Goal: Task Accomplishment & Management: Manage account settings

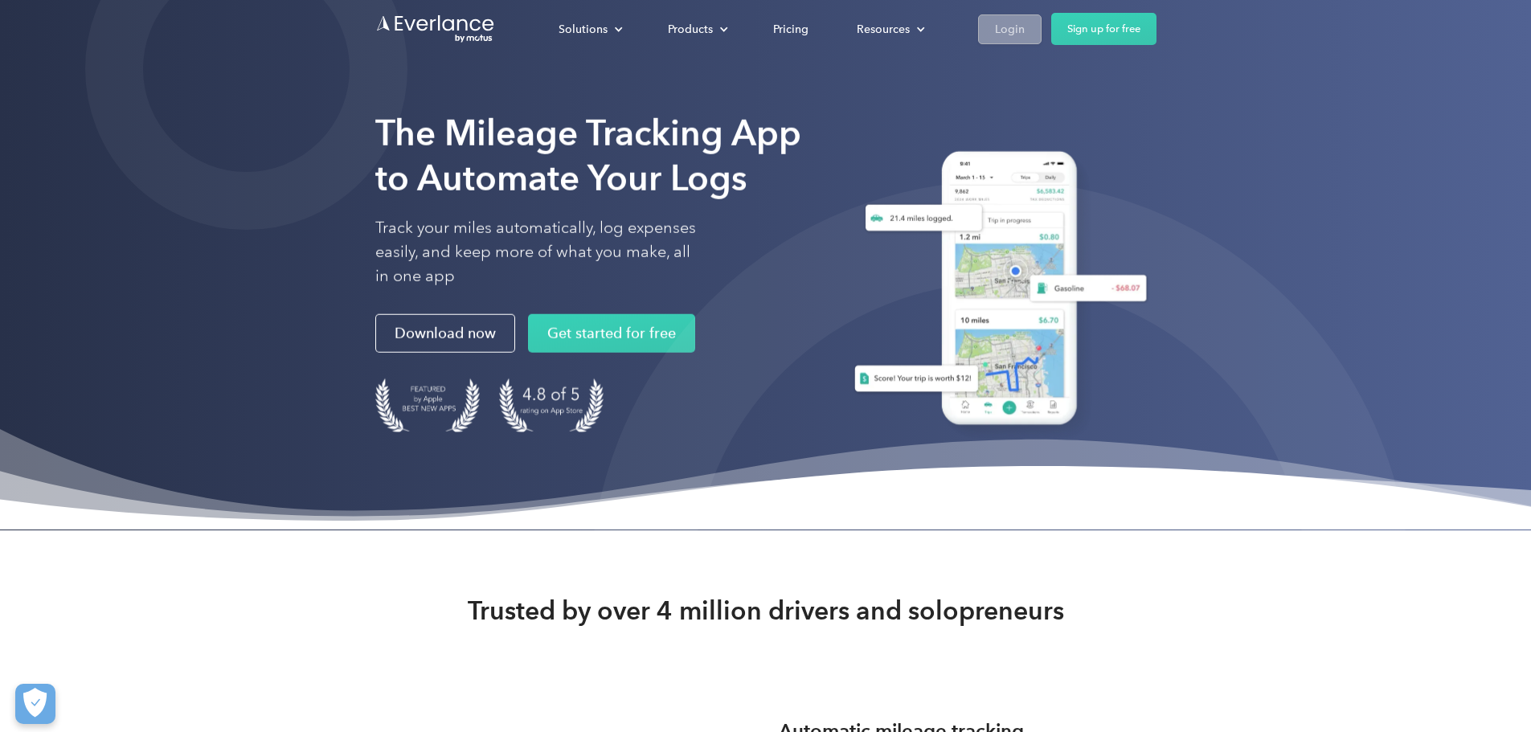
click at [1041, 25] on link "Login" at bounding box center [1009, 29] width 63 height 30
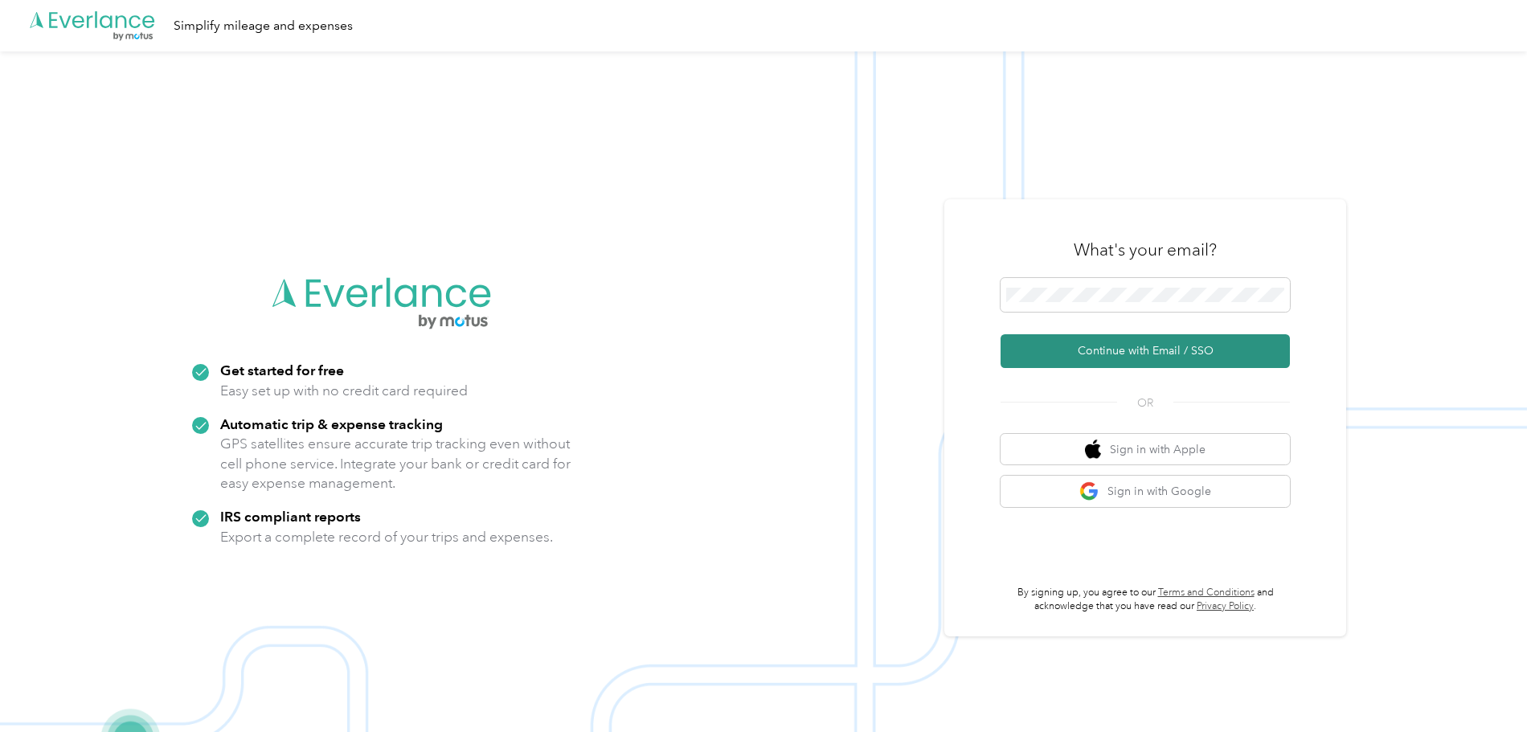
click at [1120, 353] on button "Continue with Email / SSO" at bounding box center [1144, 351] width 289 height 34
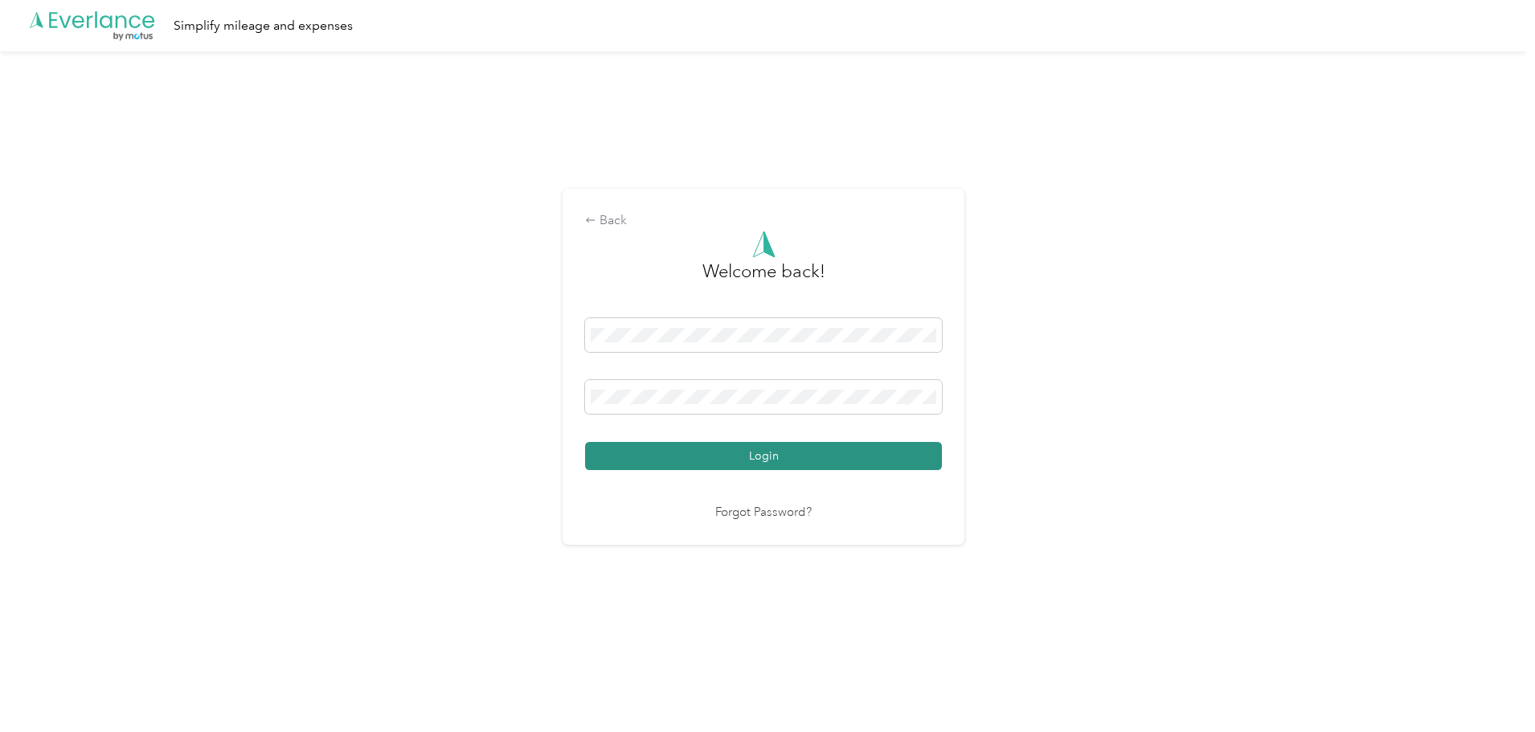
click at [752, 454] on button "Login" at bounding box center [763, 456] width 357 height 28
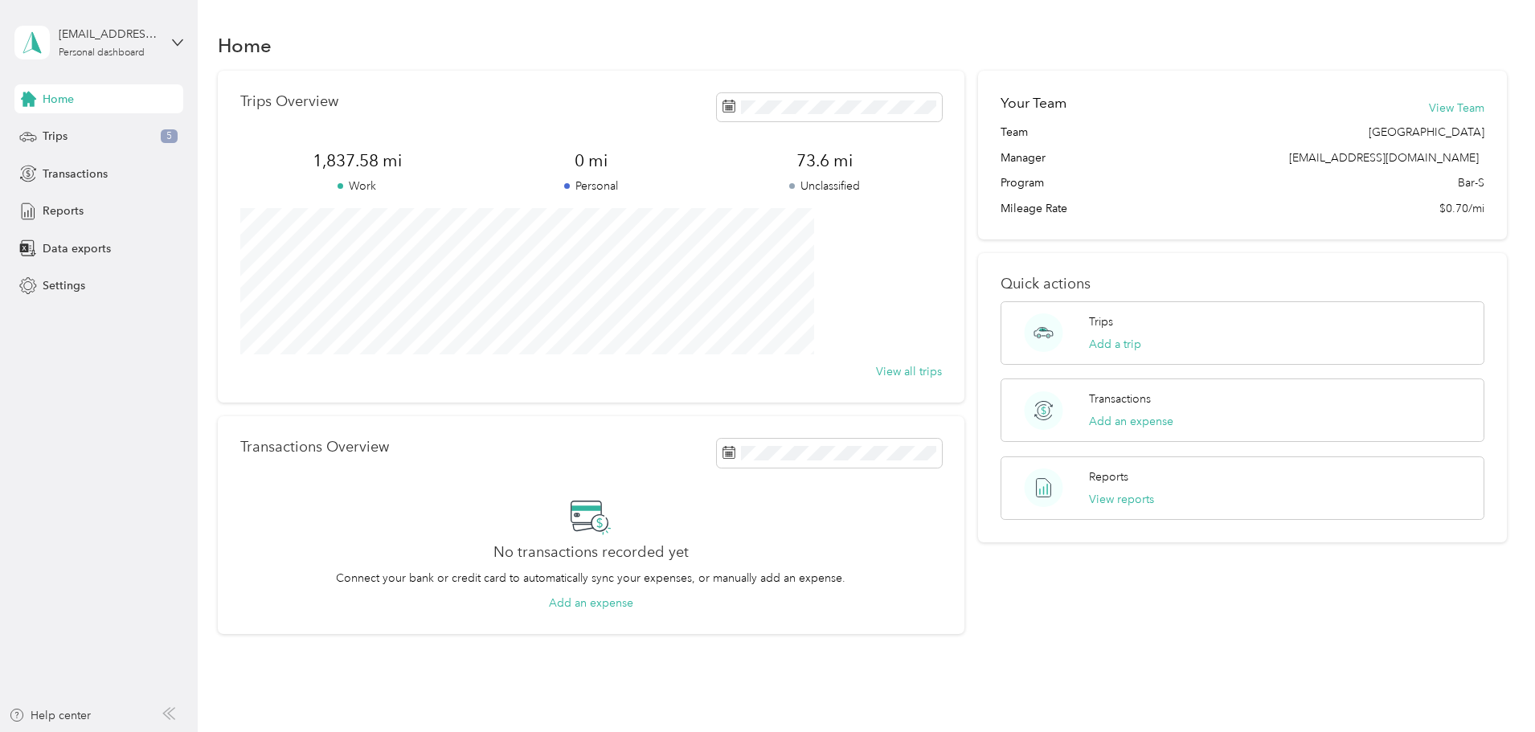
click at [824, 162] on span "73.6 mi" at bounding box center [825, 160] width 234 height 23
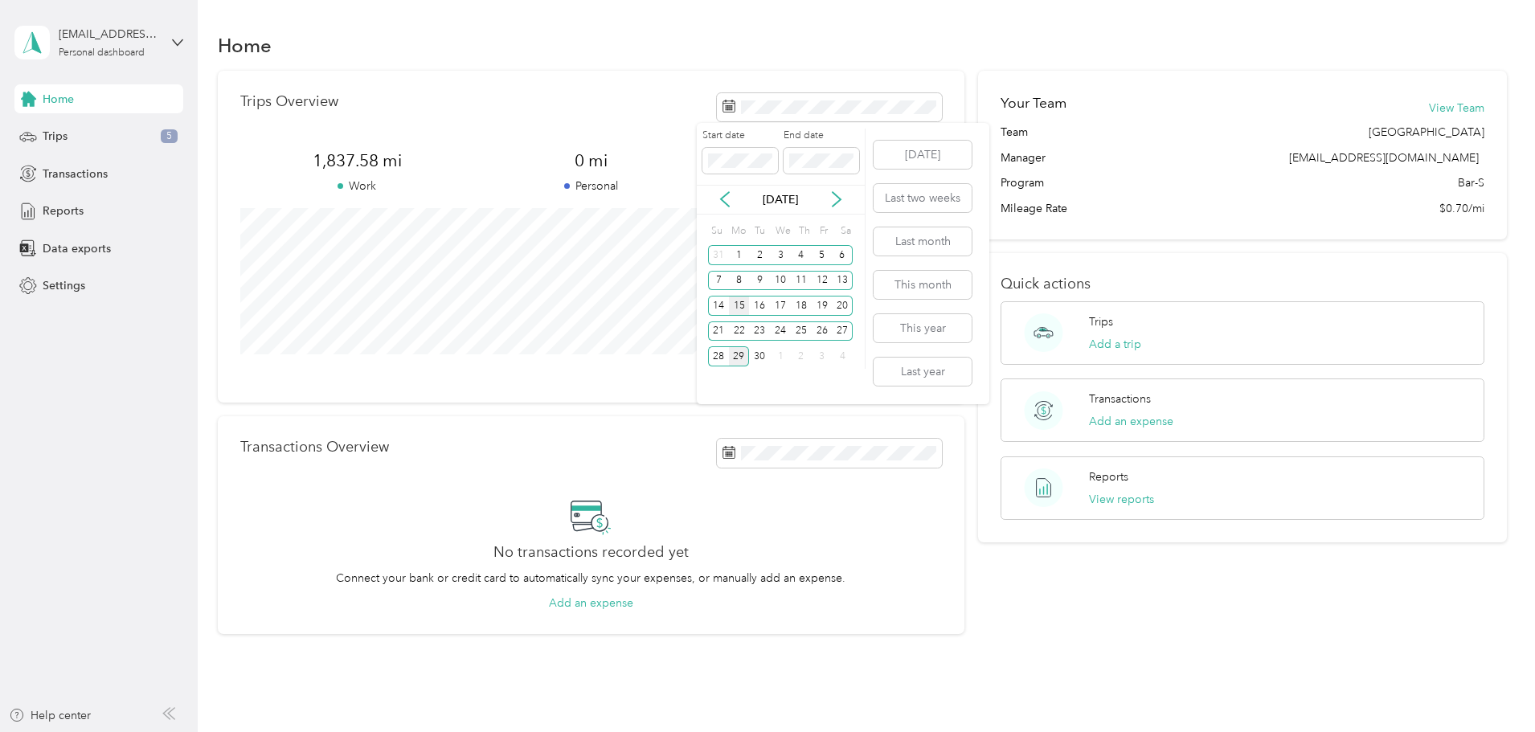
click at [740, 304] on div "15" at bounding box center [739, 306] width 21 height 20
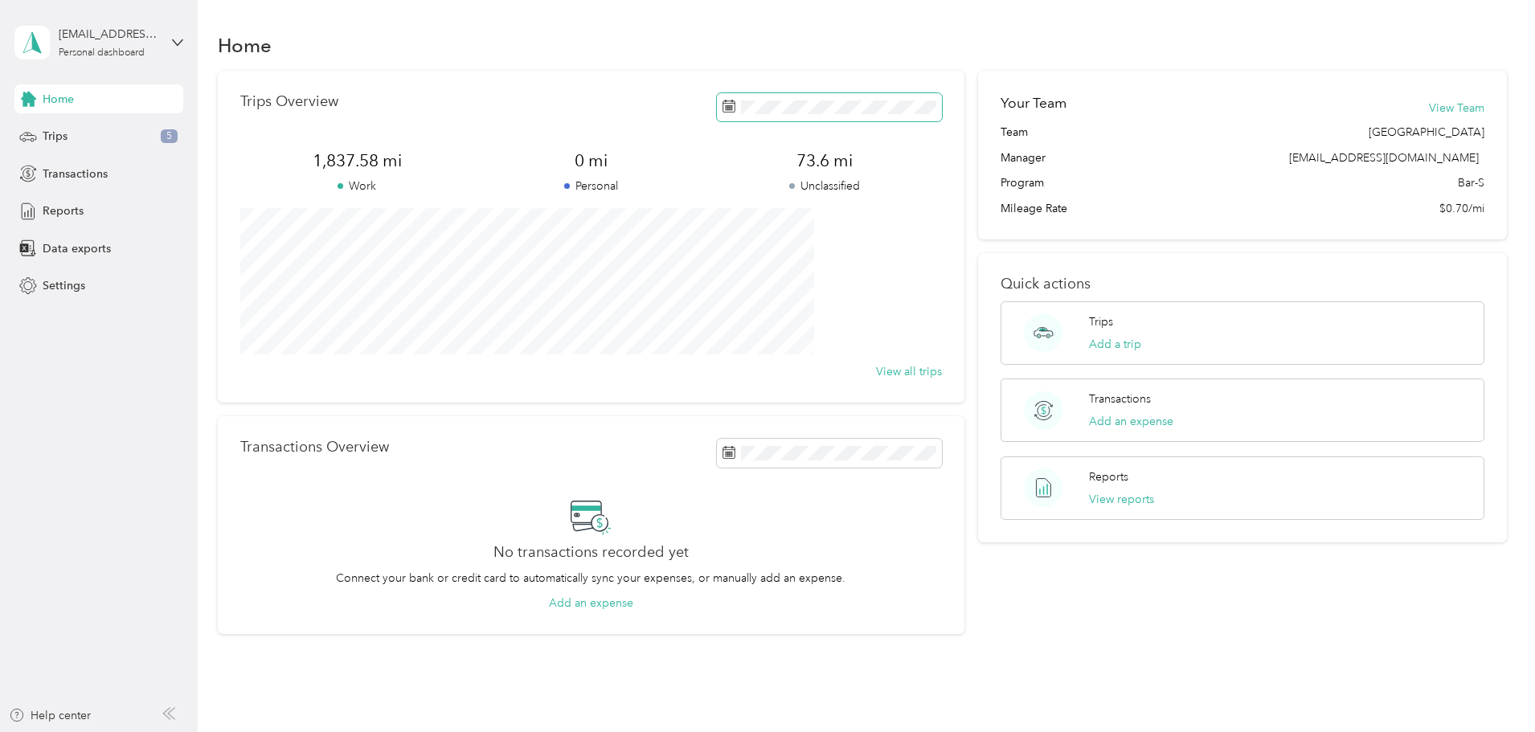
click at [748, 96] on span at bounding box center [829, 107] width 225 height 28
click at [961, 66] on section "Home Trips Overview 307.7 mi Work 0 mi Personal 0 mi Unclassified View all trip…" at bounding box center [863, 331] width 1290 height 606
click at [86, 130] on div "Trips 5" at bounding box center [98, 136] width 169 height 29
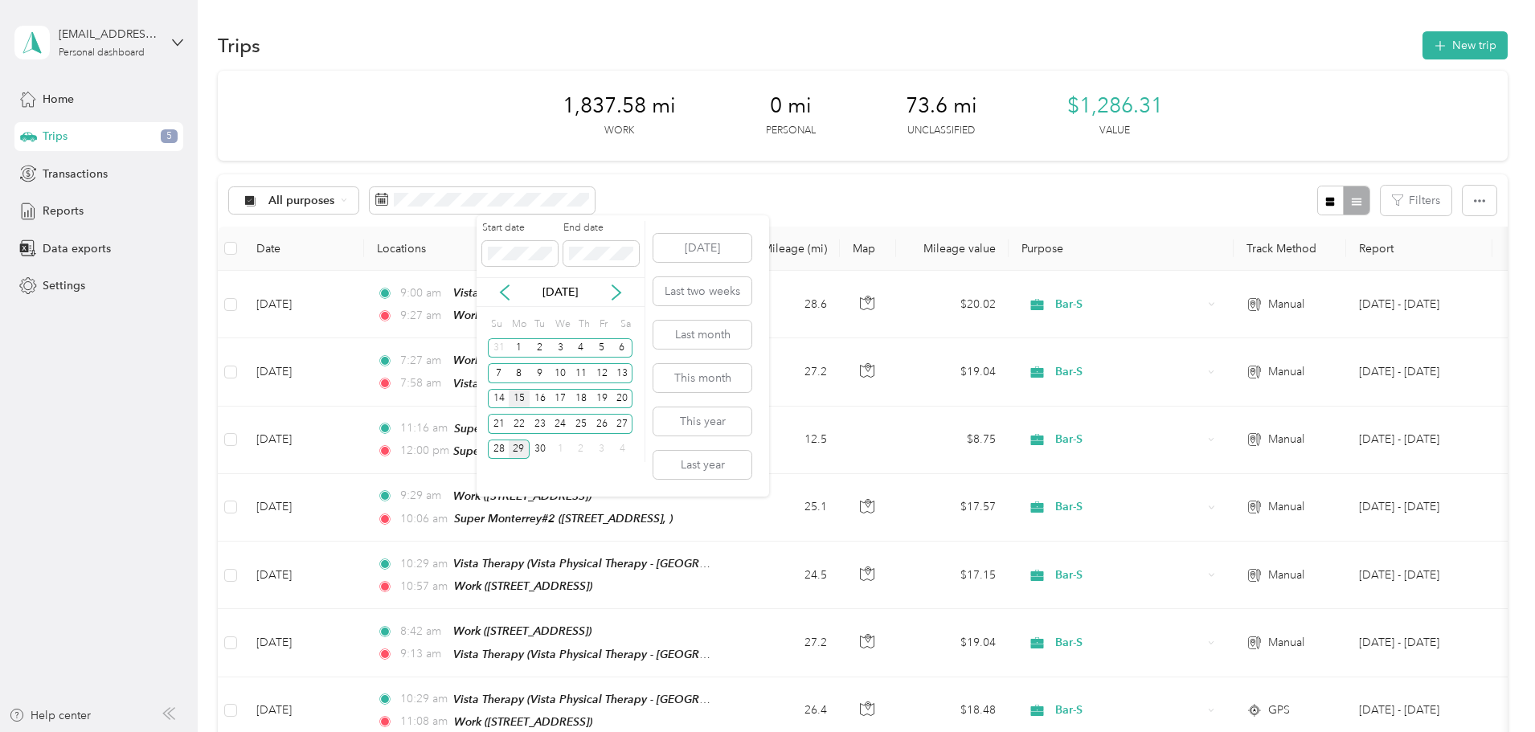
click at [525, 399] on div "15" at bounding box center [519, 399] width 21 height 20
click at [565, 254] on span at bounding box center [601, 254] width 76 height 26
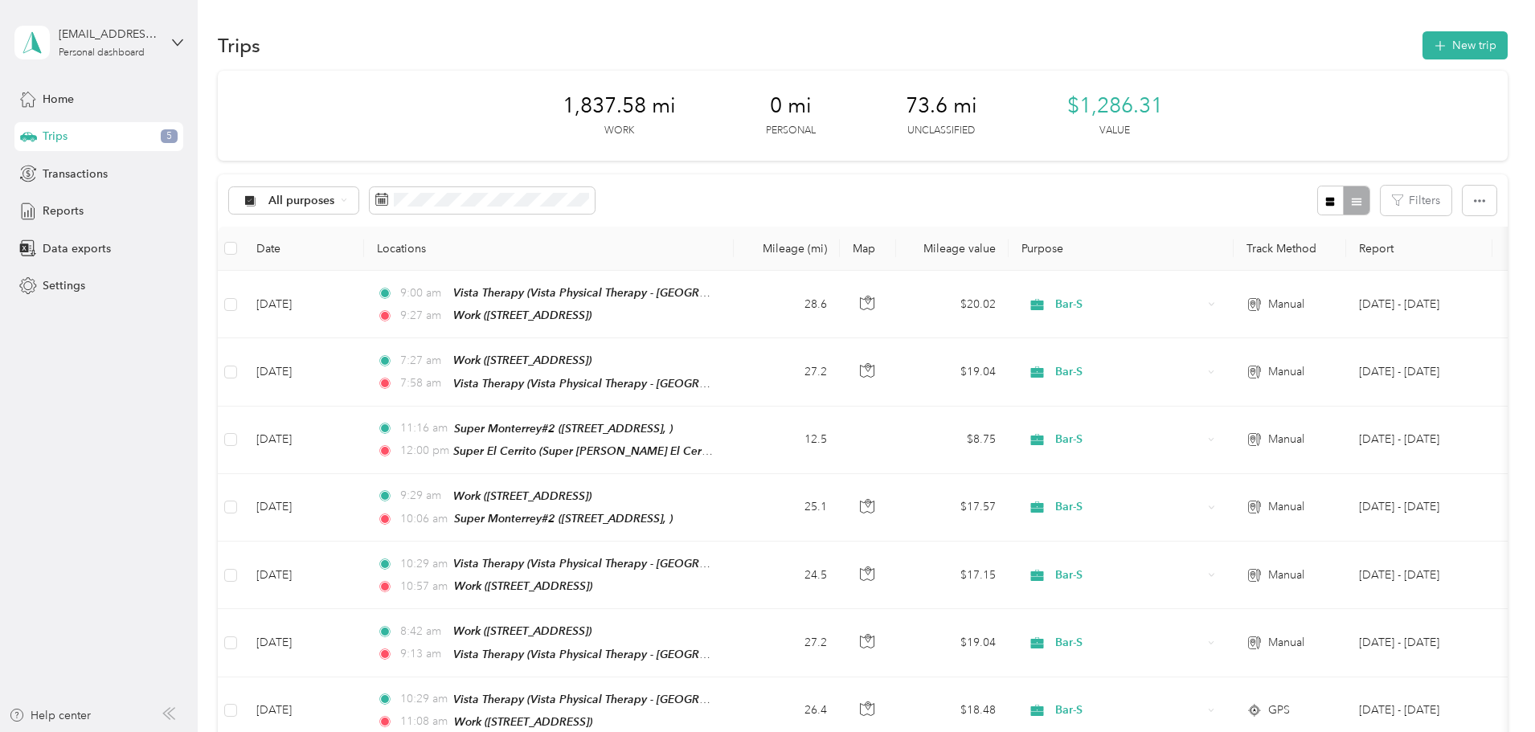
click at [754, 188] on div "All purposes Filters" at bounding box center [863, 200] width 1290 height 52
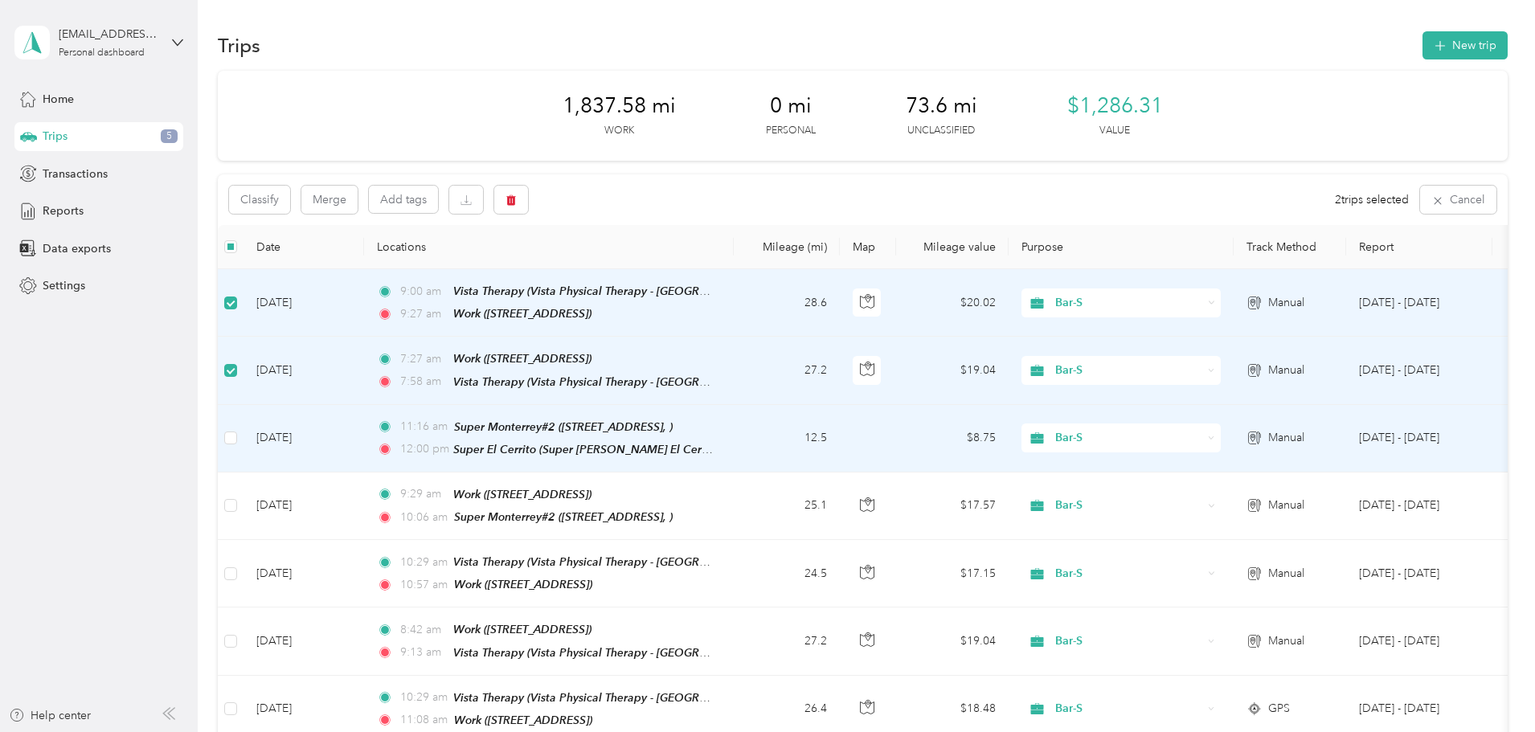
drag, startPoint x: 342, startPoint y: 426, endPoint x: 346, endPoint y: 434, distance: 9.0
click at [243, 431] on td at bounding box center [231, 439] width 26 height 68
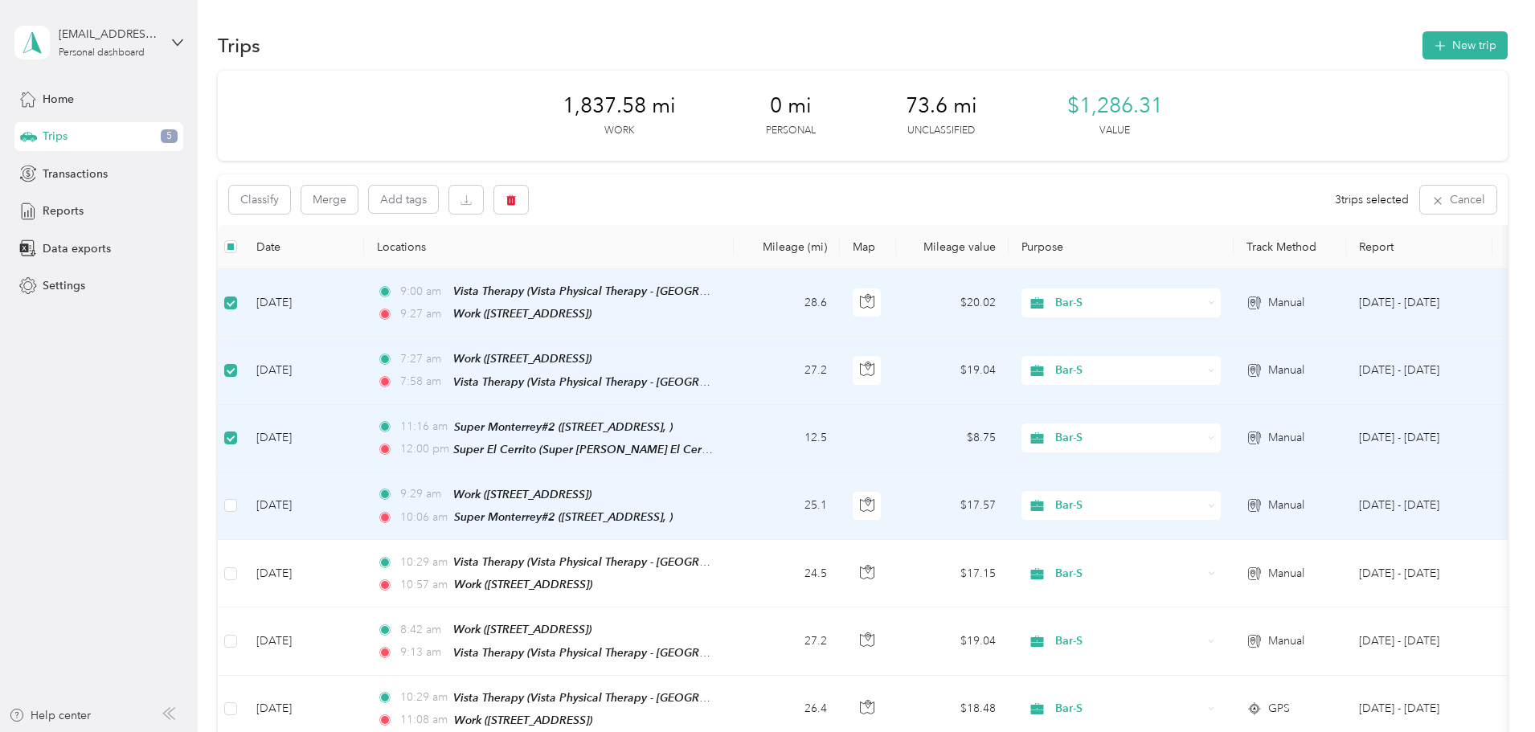
click at [354, 506] on td "Sep 23, 2025" at bounding box center [303, 507] width 121 height 68
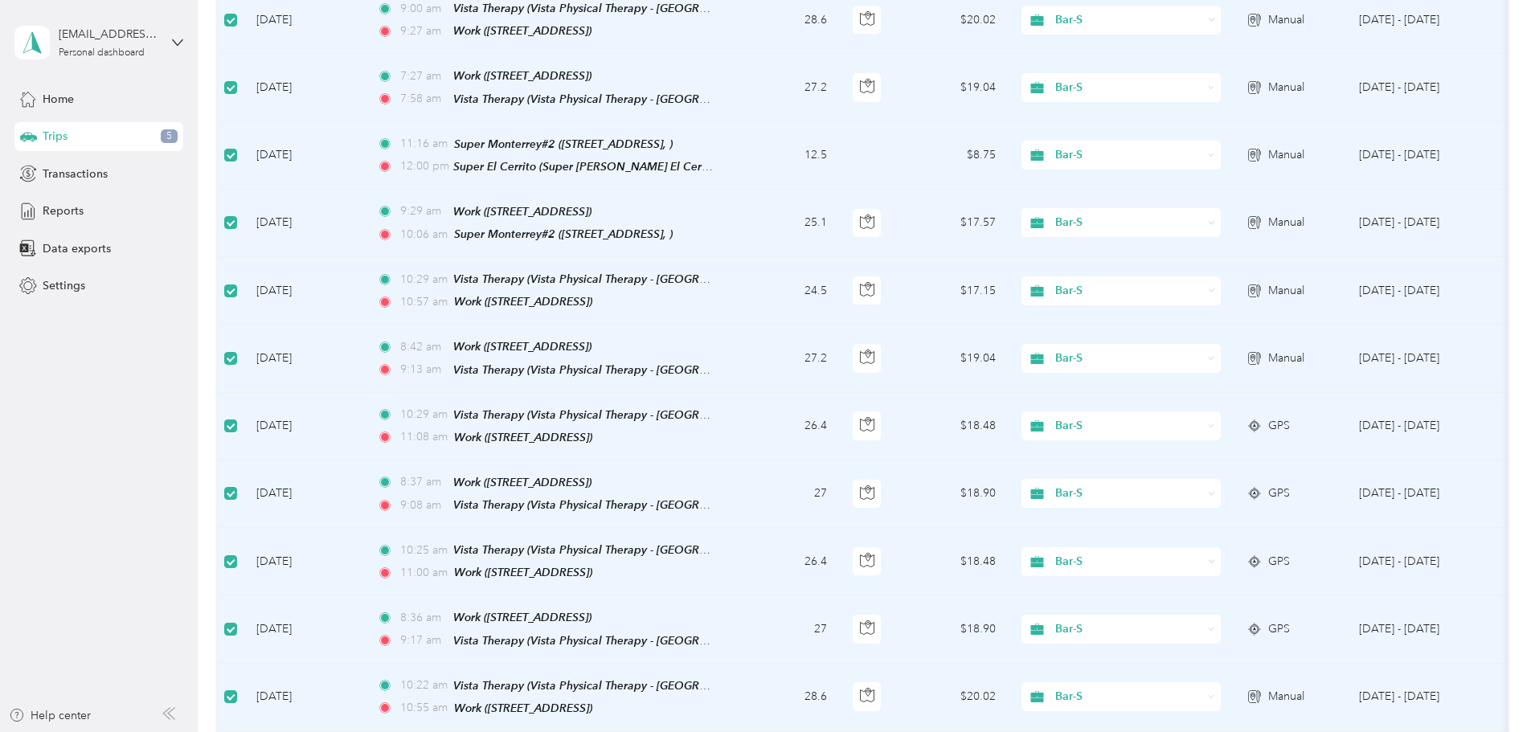
scroll to position [80, 0]
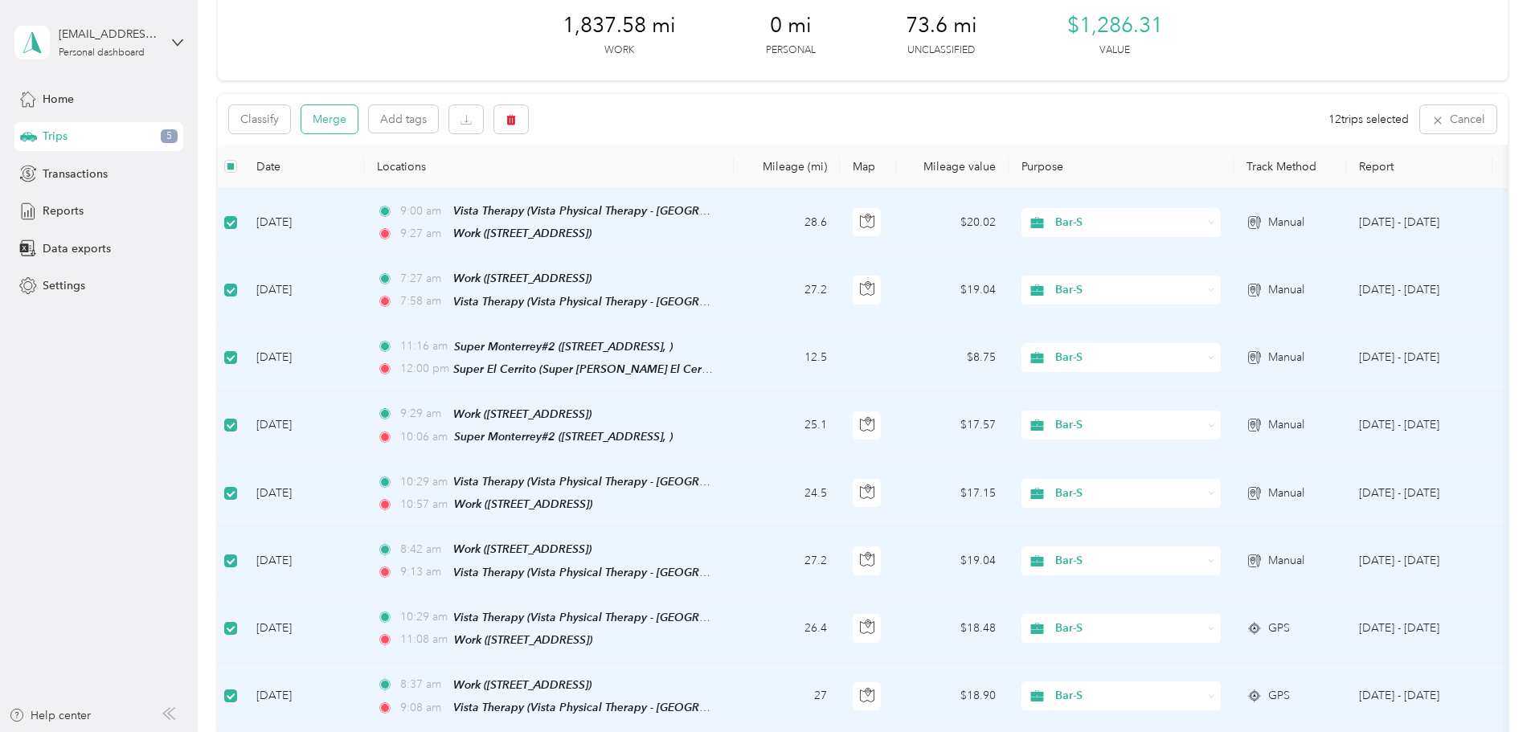
click at [358, 117] on button "Merge" at bounding box center [329, 119] width 56 height 28
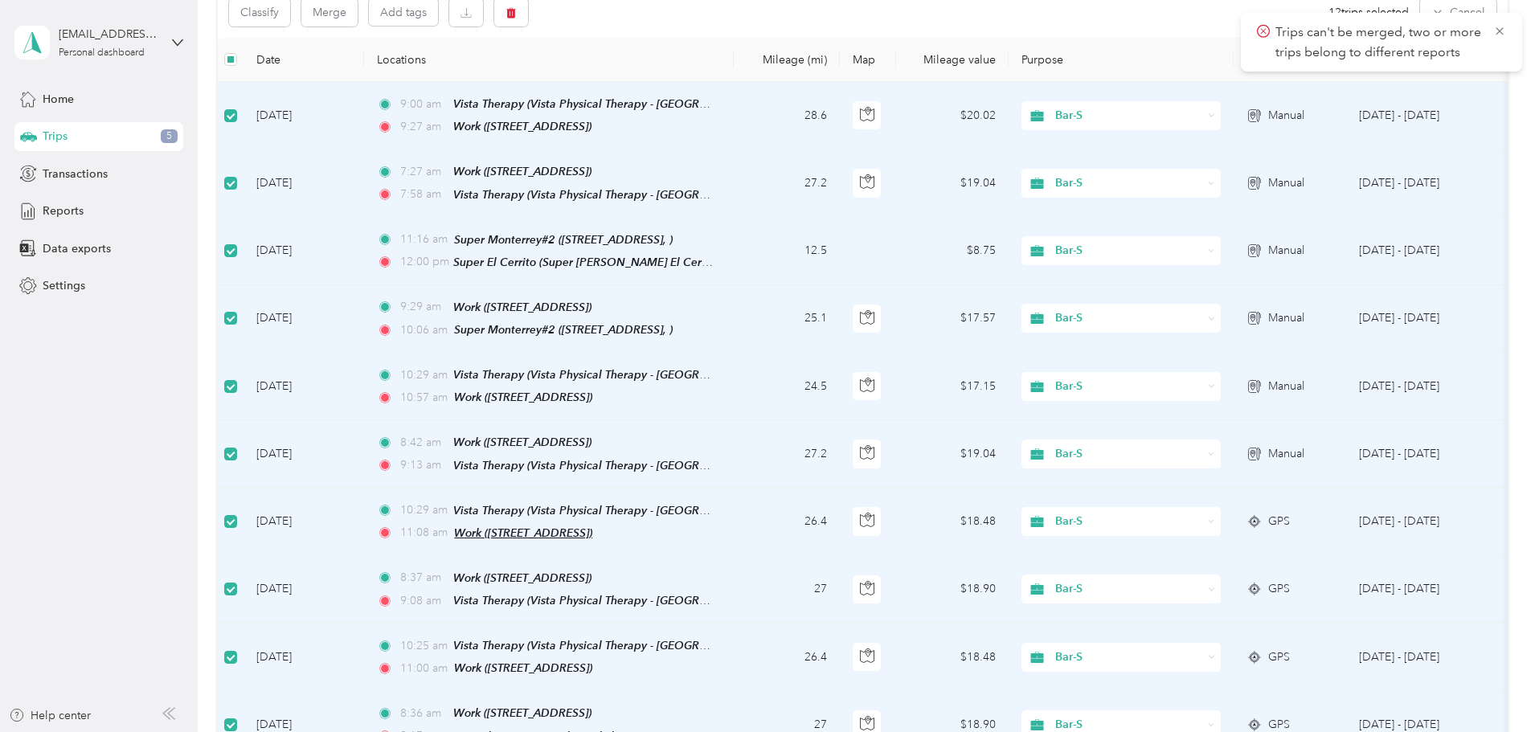
scroll to position [0, 0]
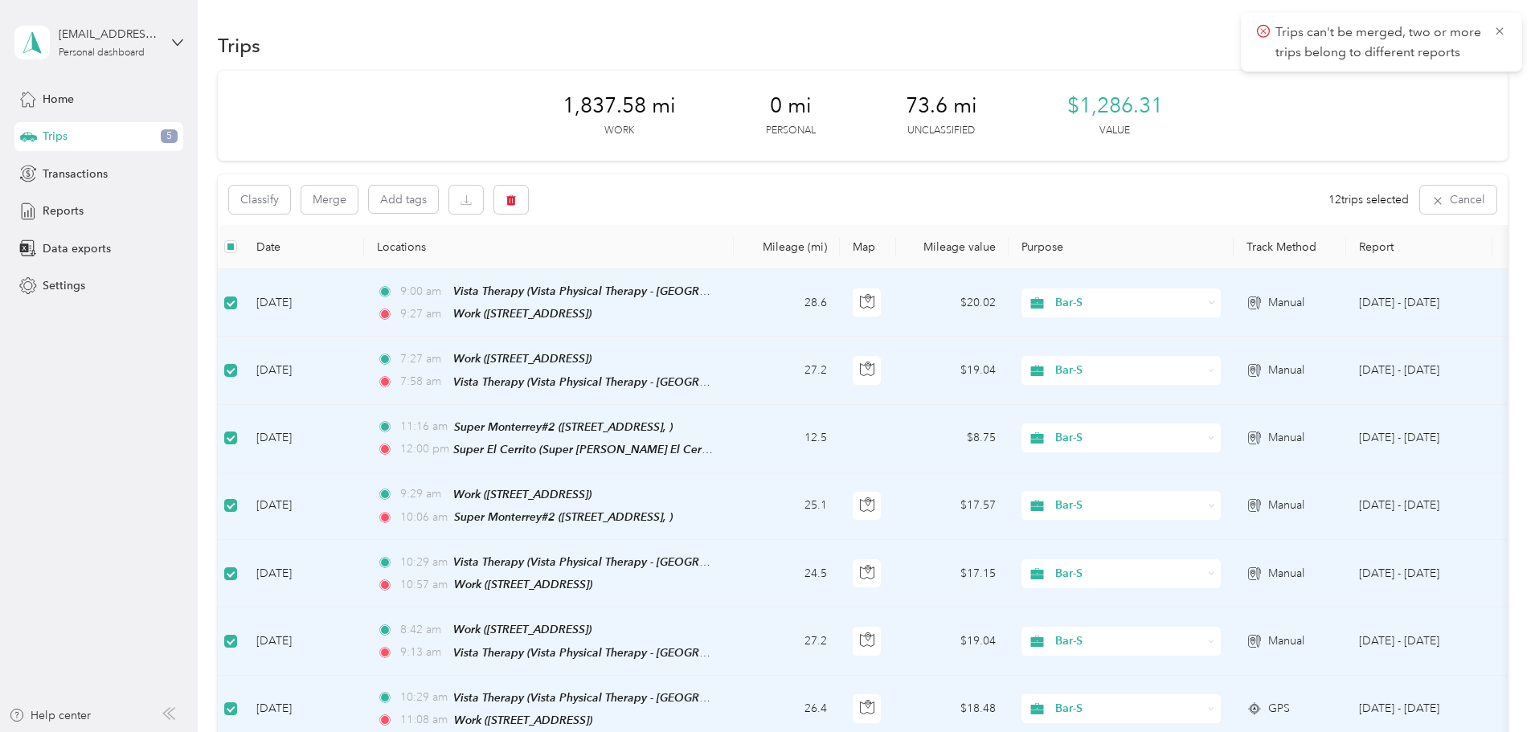
click at [743, 209] on div "Classify Merge Add tags 12 trips selected Cancel" at bounding box center [863, 199] width 1290 height 51
drag, startPoint x: 252, startPoint y: 221, endPoint x: 243, endPoint y: 217, distance: 9.7
click at [800, 197] on div "Classify Merge Add tags 12 trips selected Cancel" at bounding box center [863, 199] width 1290 height 51
click at [528, 198] on button "button" at bounding box center [511, 200] width 34 height 28
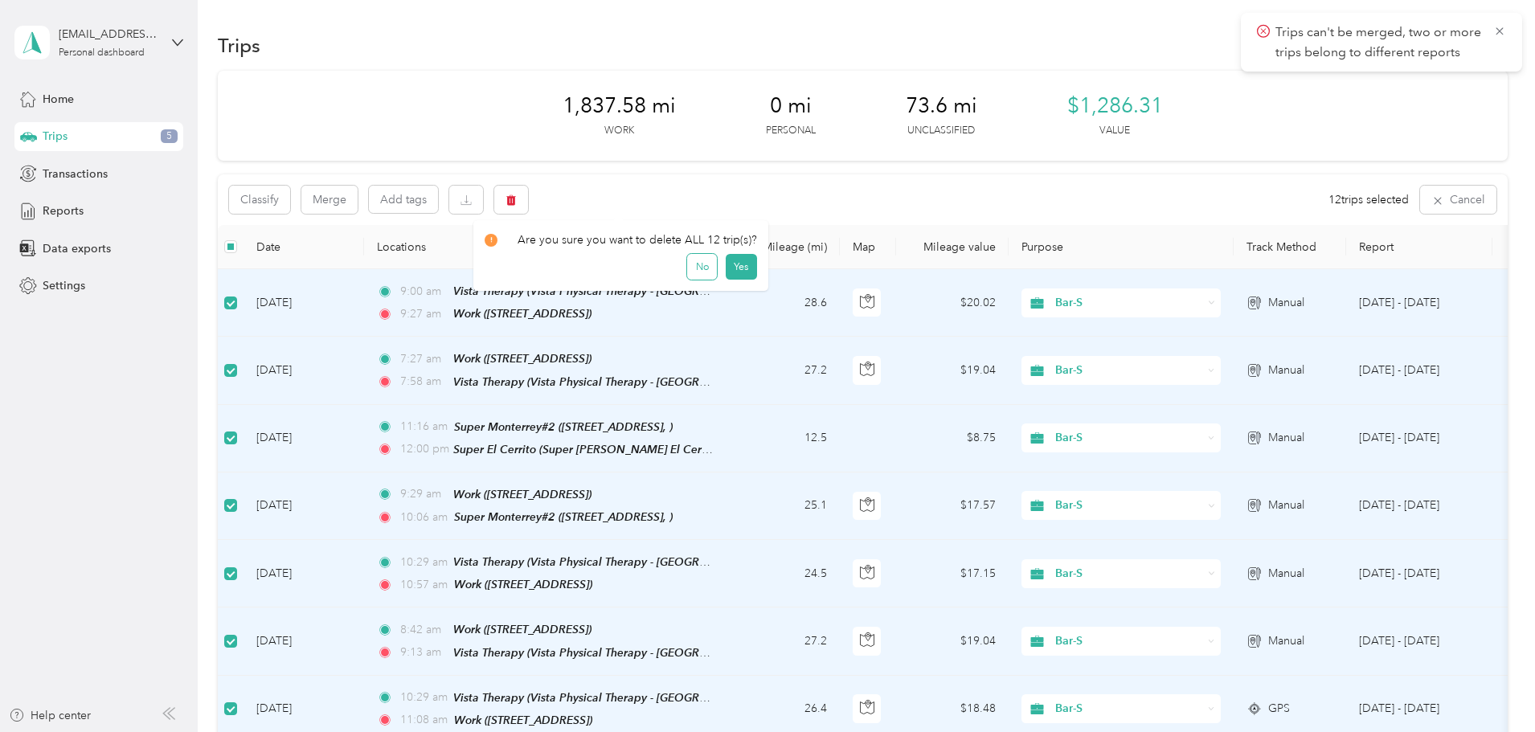
click at [700, 267] on button "No" at bounding box center [702, 267] width 30 height 26
click at [398, 195] on div "Classify Merge Add tags" at bounding box center [378, 200] width 299 height 28
click at [290, 196] on button "Classify" at bounding box center [259, 200] width 61 height 28
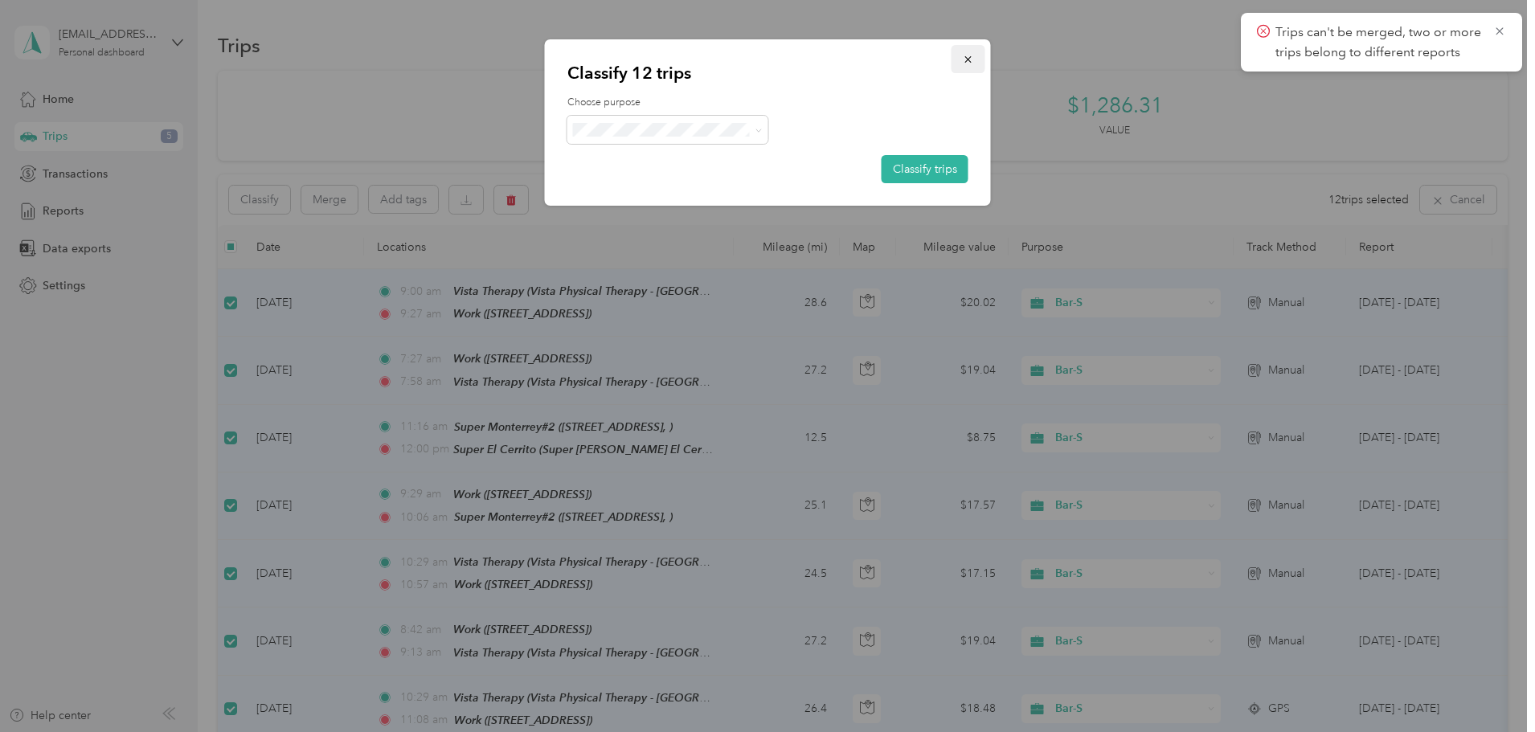
click at [965, 57] on icon "button" at bounding box center [967, 59] width 6 height 6
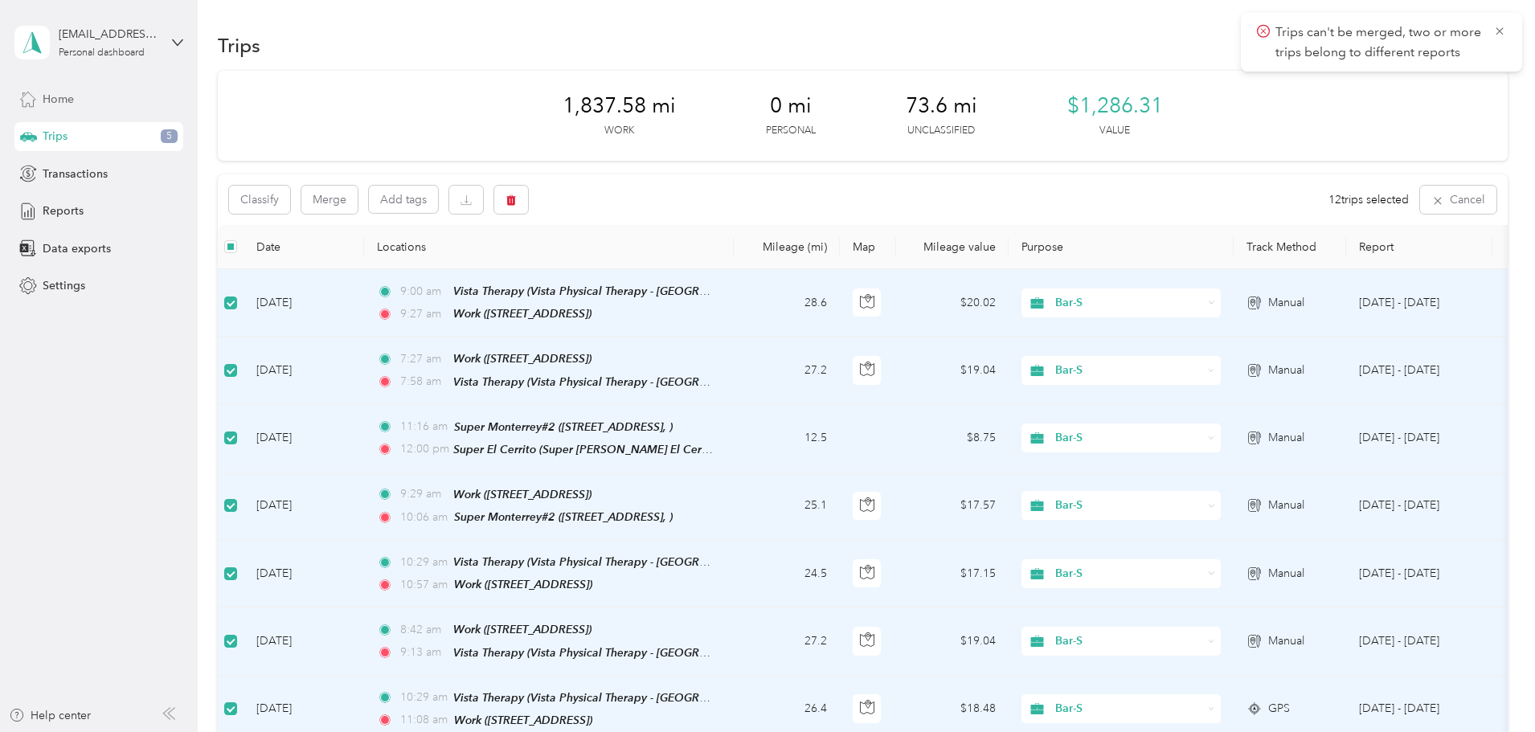
click at [153, 98] on div "Home" at bounding box center [98, 98] width 169 height 29
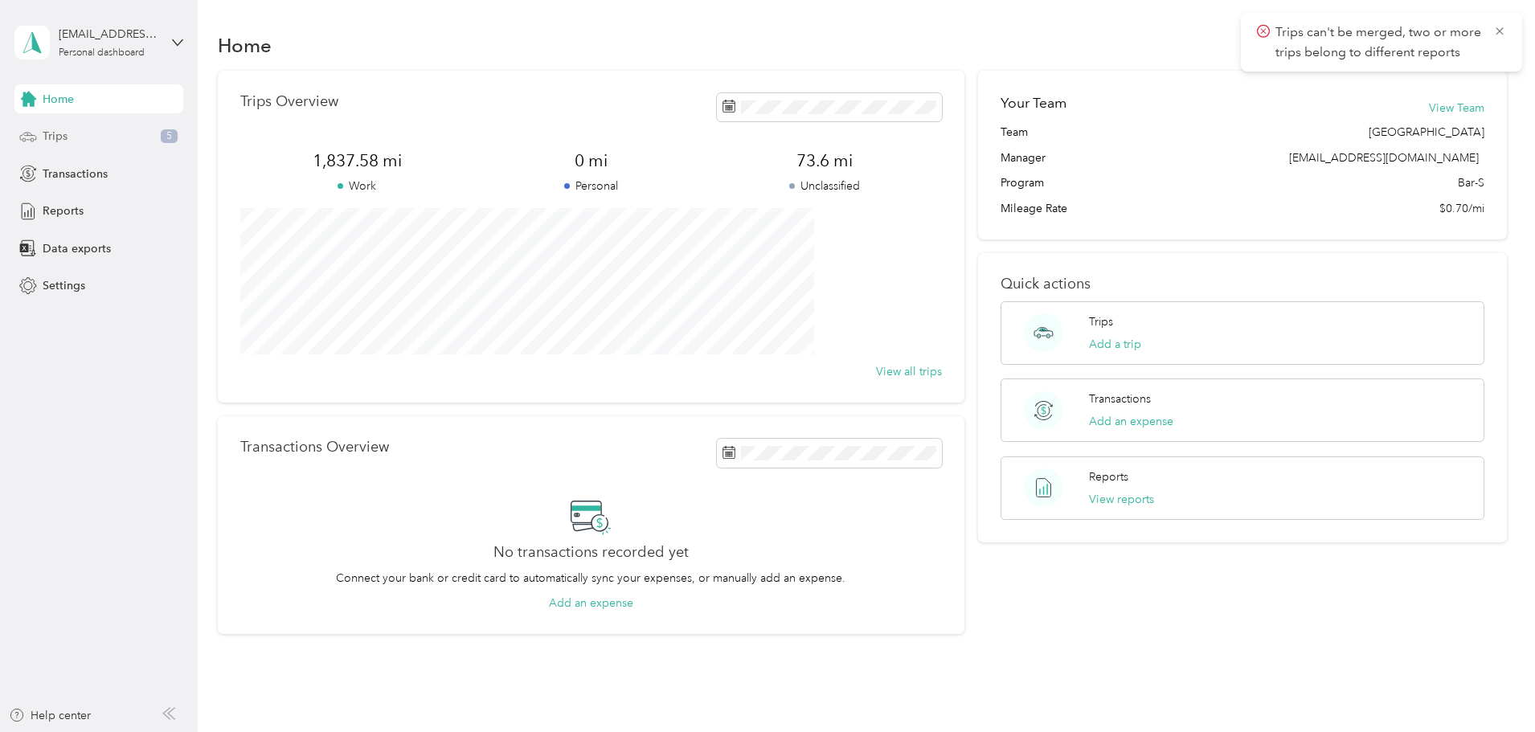
click at [78, 131] on div "Trips 5" at bounding box center [98, 136] width 169 height 29
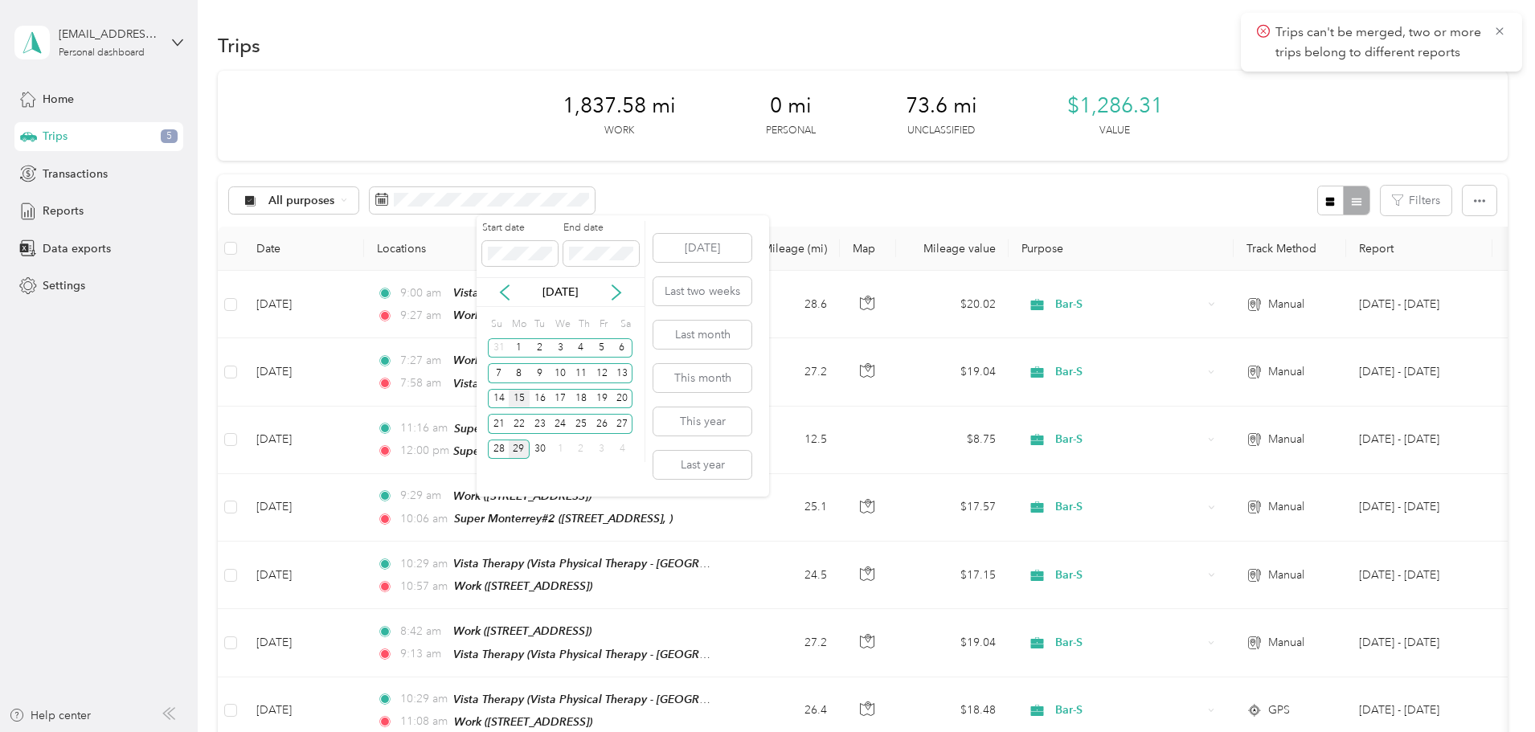
click at [519, 397] on div "15" at bounding box center [519, 399] width 21 height 20
click at [567, 252] on span at bounding box center [601, 254] width 76 height 26
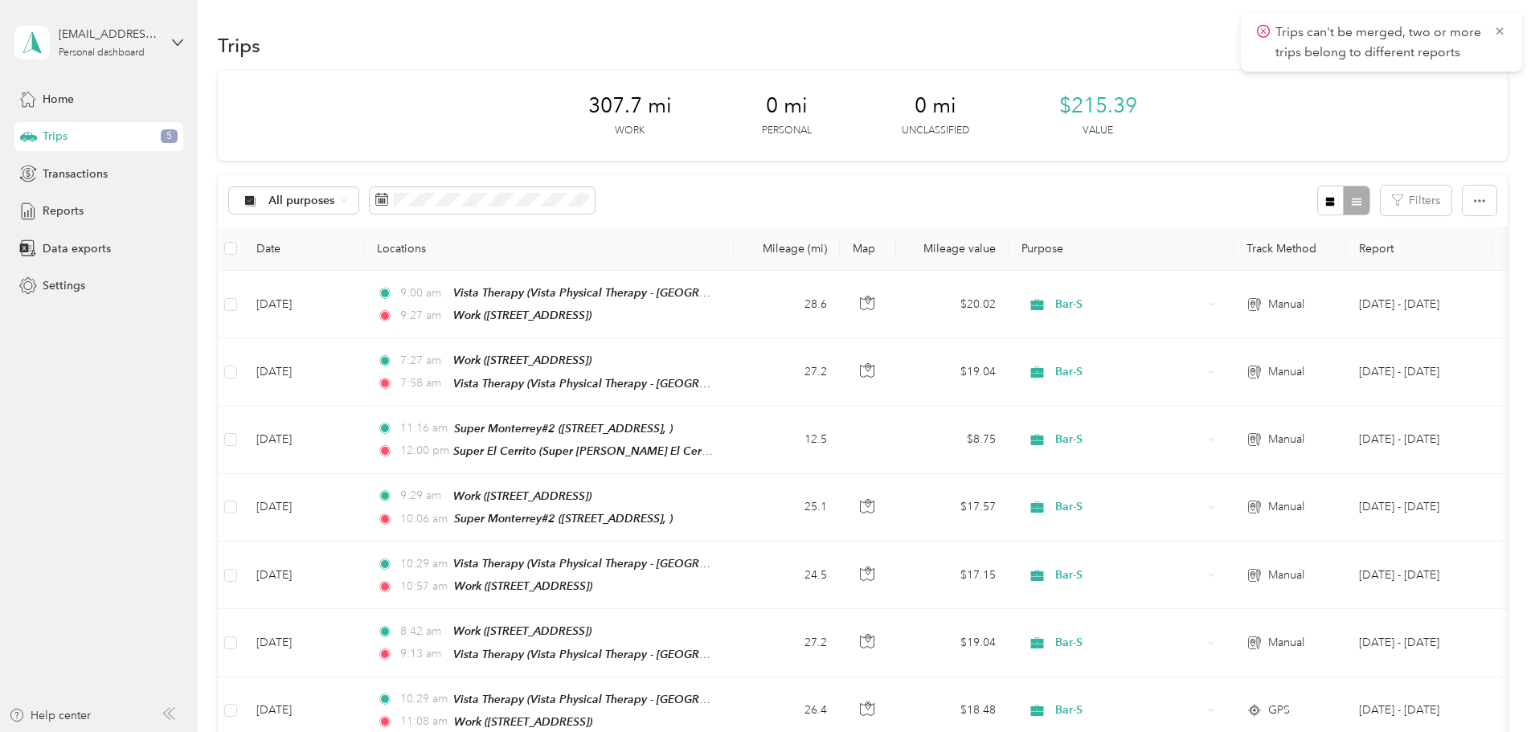
drag, startPoint x: 243, startPoint y: 285, endPoint x: 261, endPoint y: 280, distance: 19.1
click at [244, 284] on div "307.7 mi Work 0 mi Personal 0 mi Unclassified $215.39 Value All purposes Filter…" at bounding box center [863, 634] width 1290 height 1126
click at [1474, 201] on icon "button" at bounding box center [1479, 200] width 11 height 11
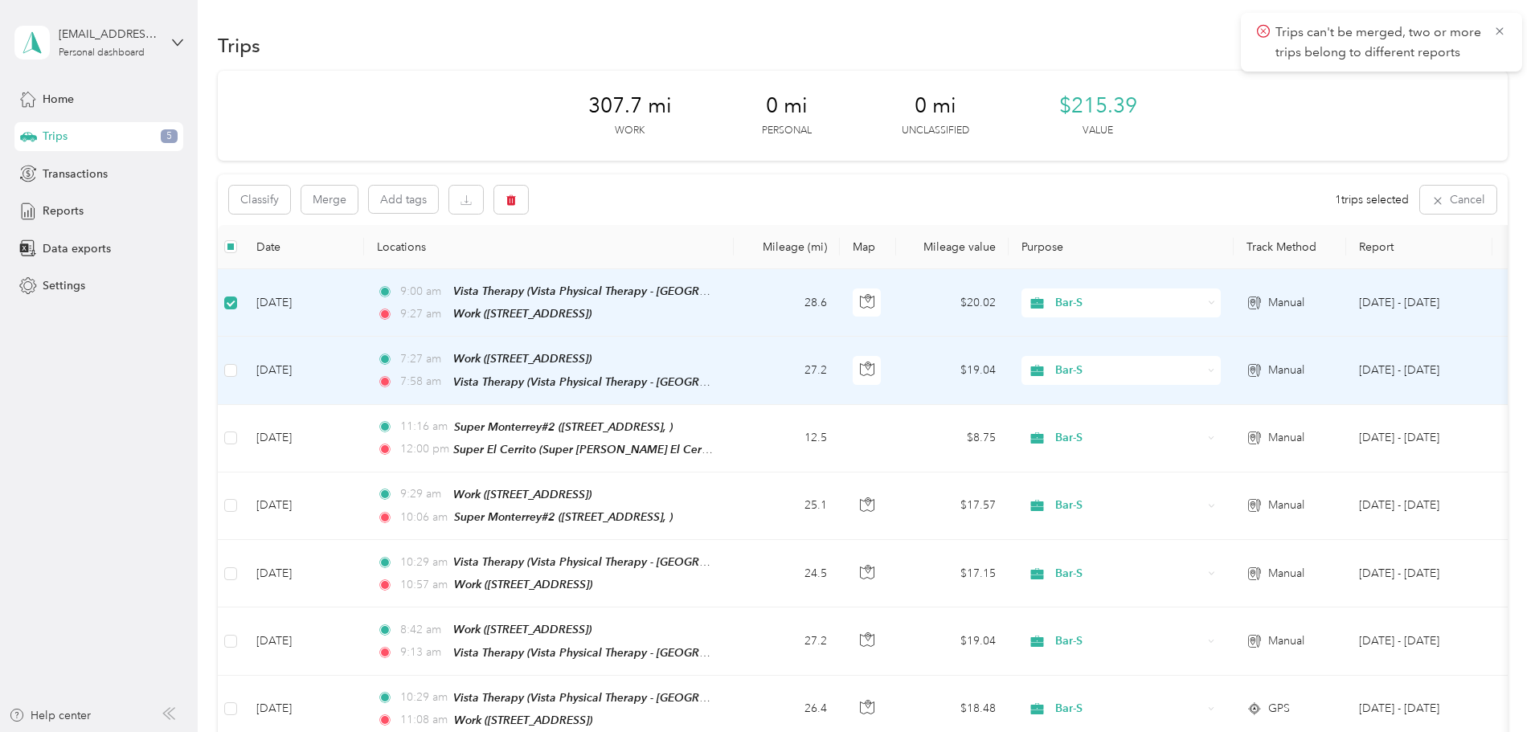
click at [356, 370] on td "Sep 24, 2025" at bounding box center [303, 371] width 121 height 68
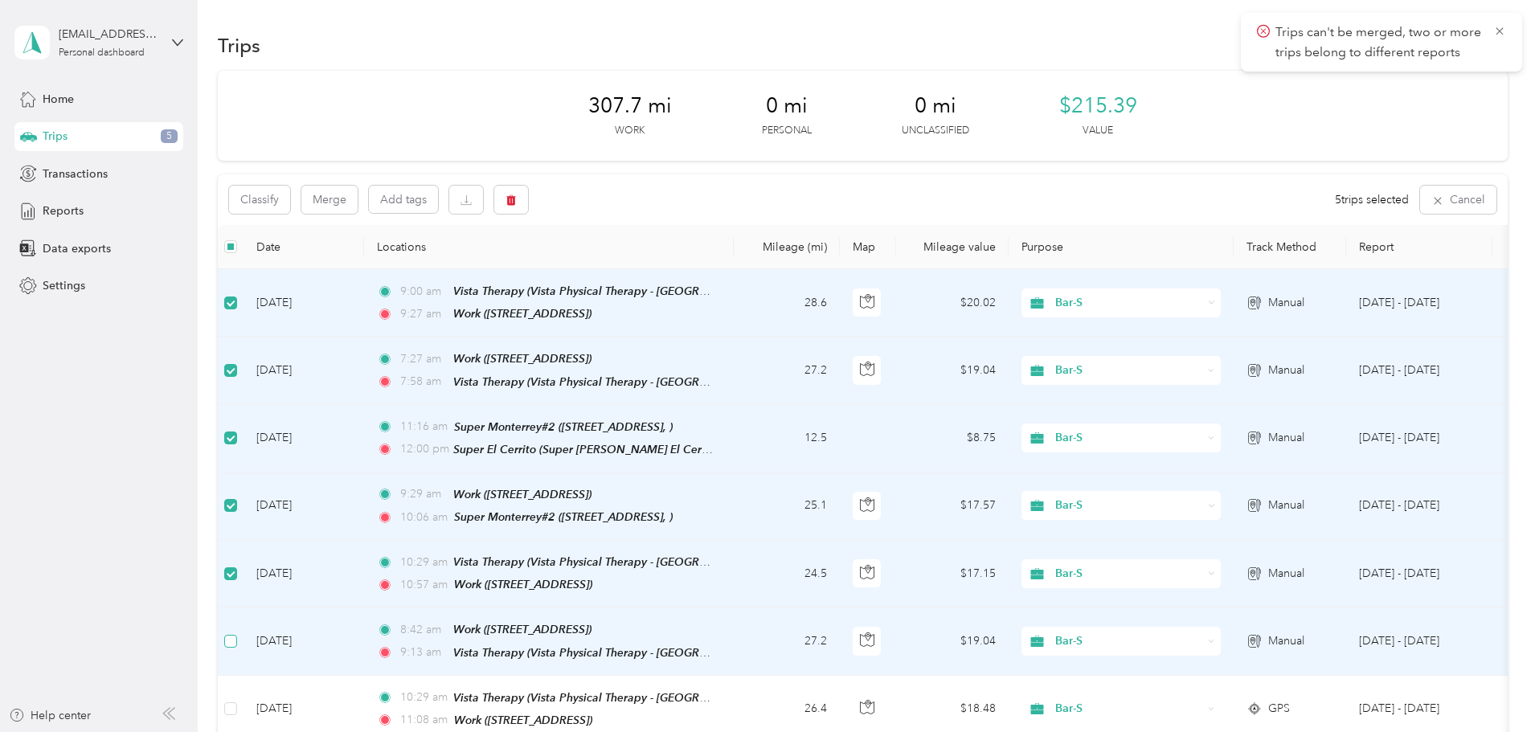
click at [243, 640] on td at bounding box center [231, 642] width 26 height 68
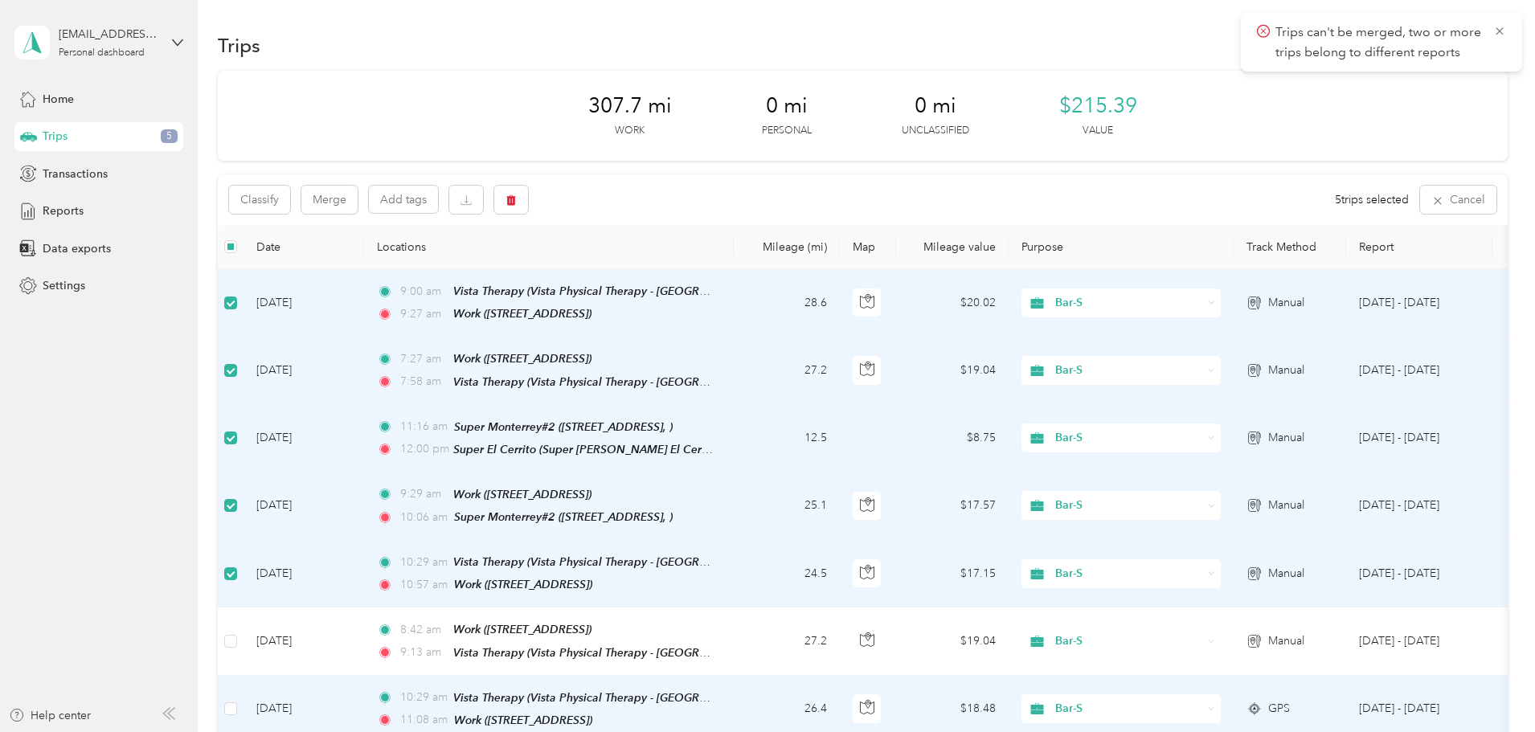
drag, startPoint x: 347, startPoint y: 704, endPoint x: 345, endPoint y: 691, distance: 13.1
click at [243, 702] on td at bounding box center [231, 710] width 26 height 68
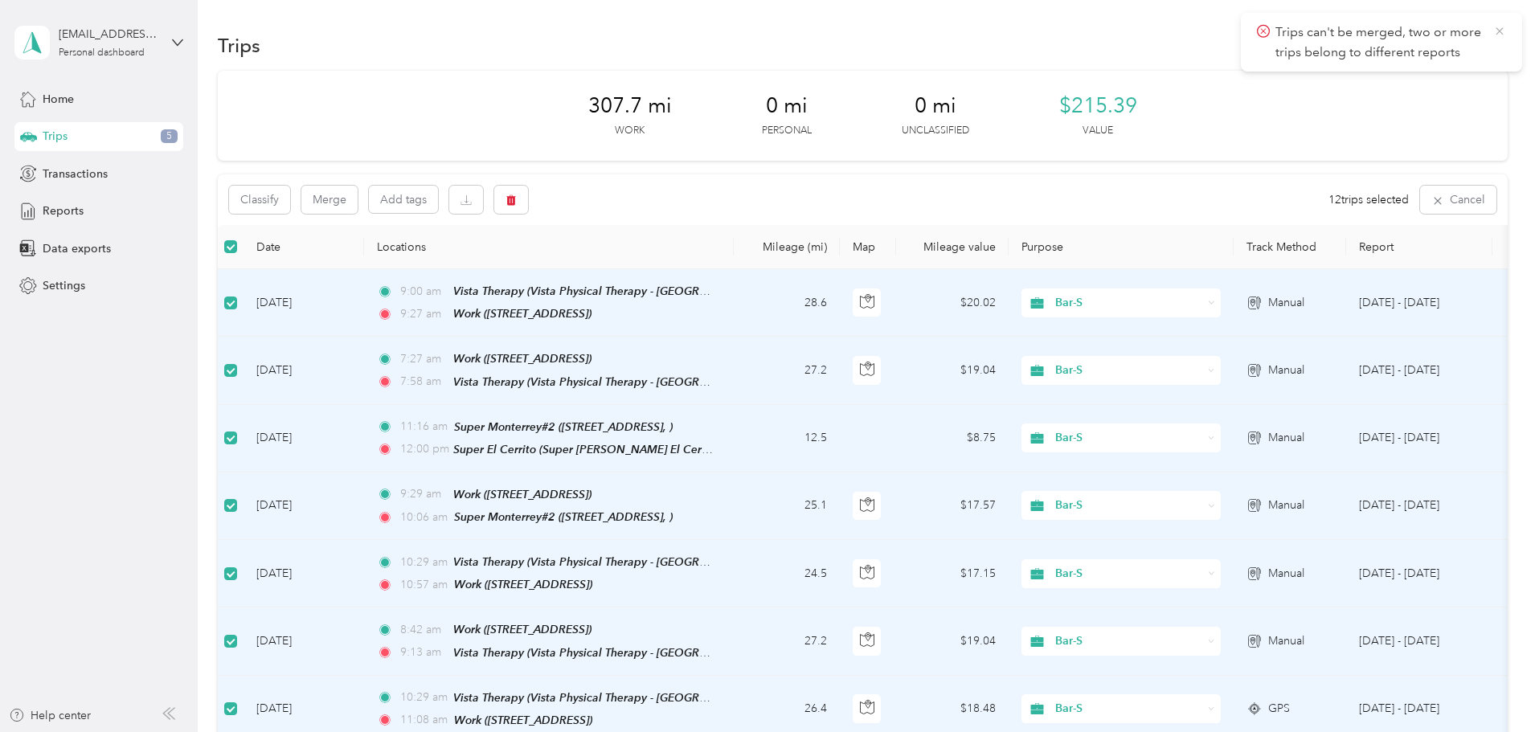
click at [1494, 27] on icon at bounding box center [1499, 31] width 13 height 14
click at [1420, 195] on button "Cancel" at bounding box center [1458, 200] width 76 height 28
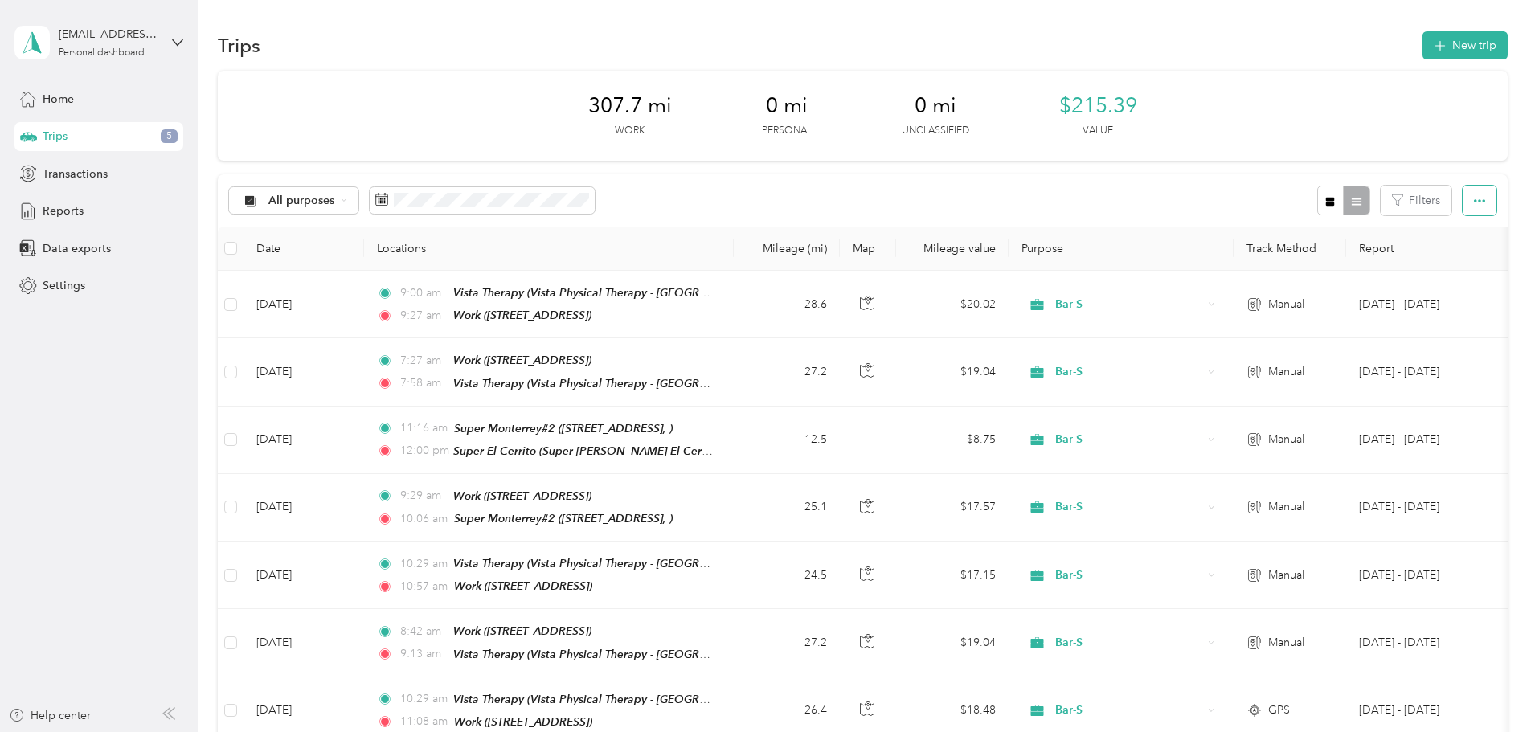
click at [1463, 199] on button "button" at bounding box center [1480, 201] width 34 height 30
click at [1352, 253] on span "Export" at bounding box center [1345, 259] width 34 height 14
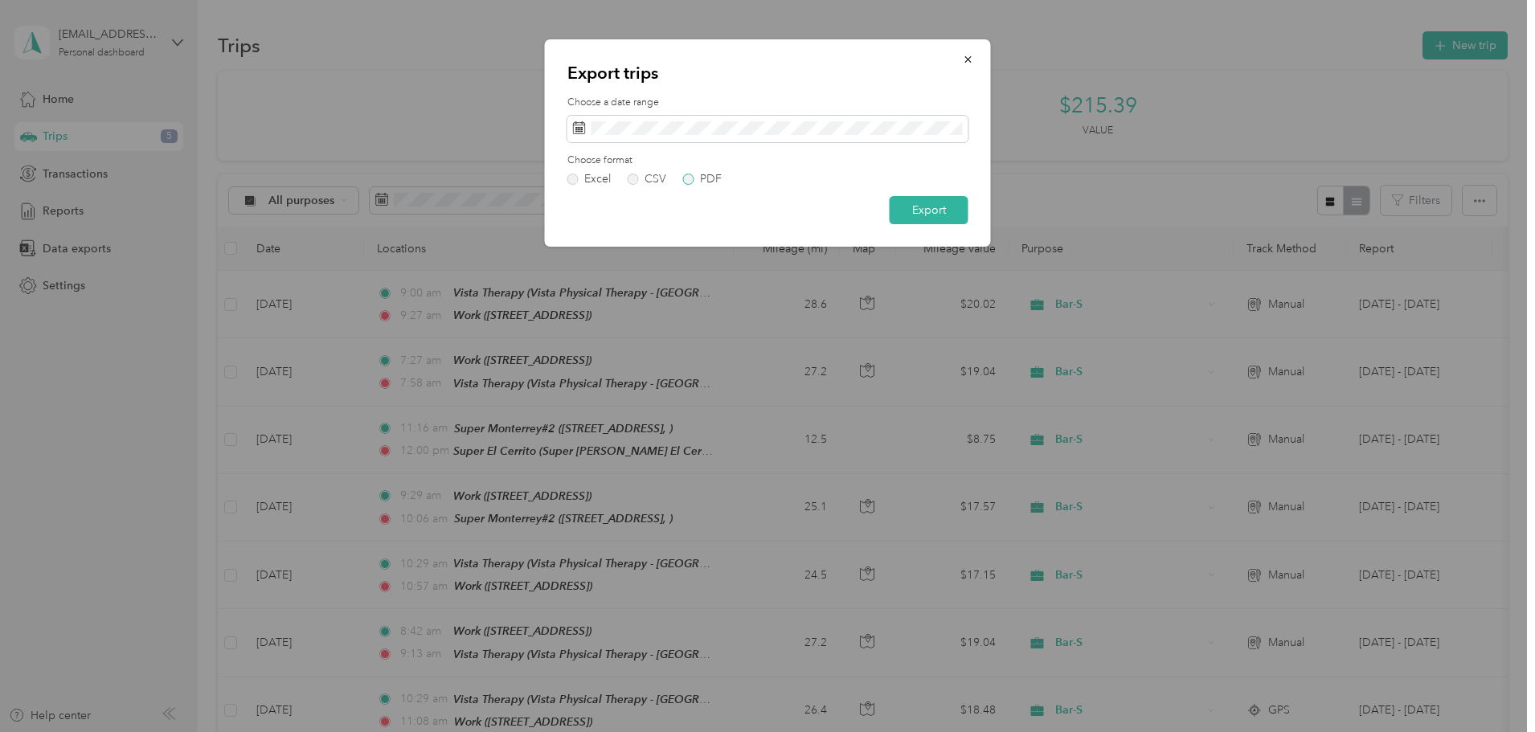
click at [690, 176] on label "PDF" at bounding box center [702, 179] width 39 height 11
click at [933, 208] on button "Export" at bounding box center [929, 210] width 79 height 28
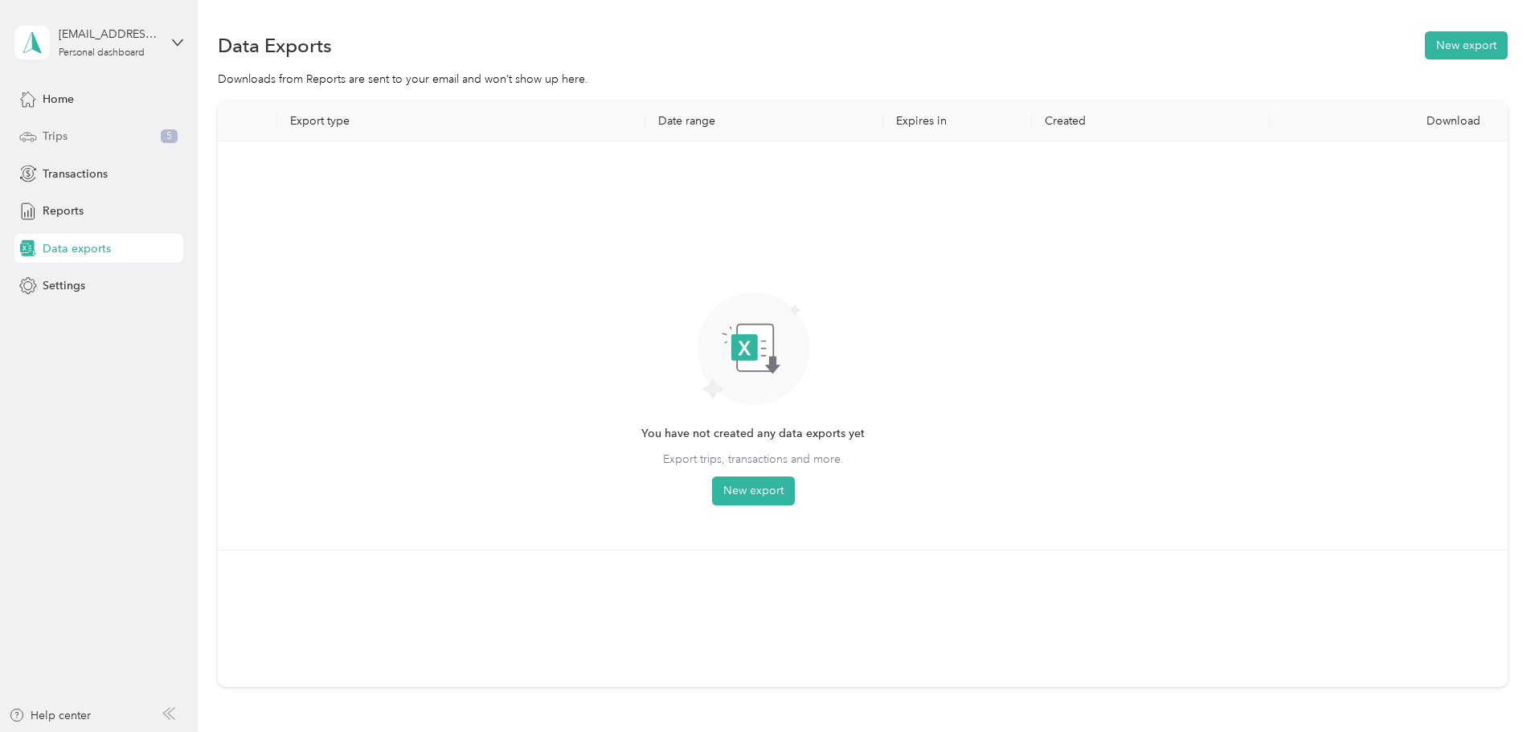
click at [120, 132] on div "Trips 5" at bounding box center [98, 136] width 169 height 29
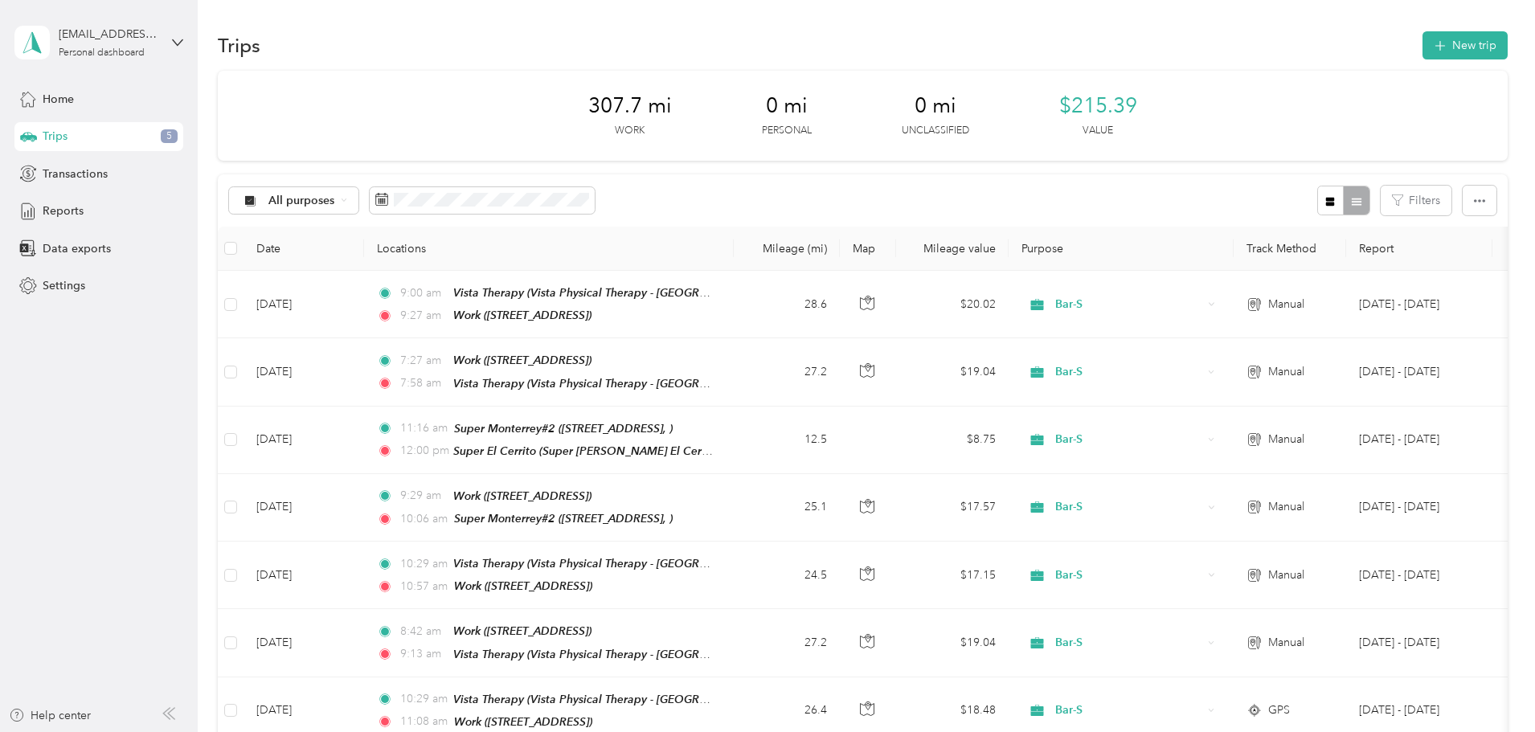
click at [896, 244] on th "Map" at bounding box center [868, 249] width 56 height 44
click at [85, 255] on span "Data exports" at bounding box center [77, 248] width 68 height 17
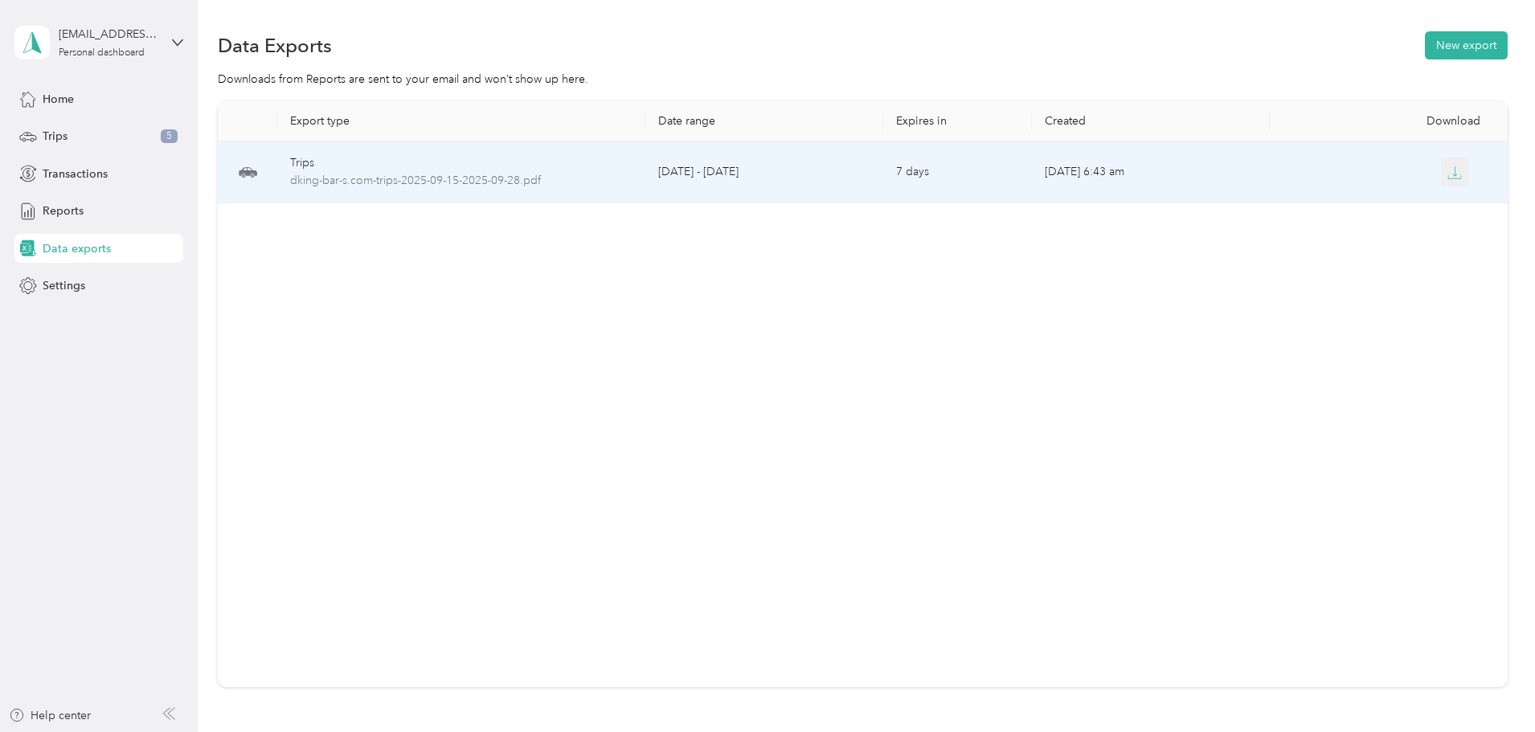
click at [1447, 169] on icon "button" at bounding box center [1454, 173] width 14 height 14
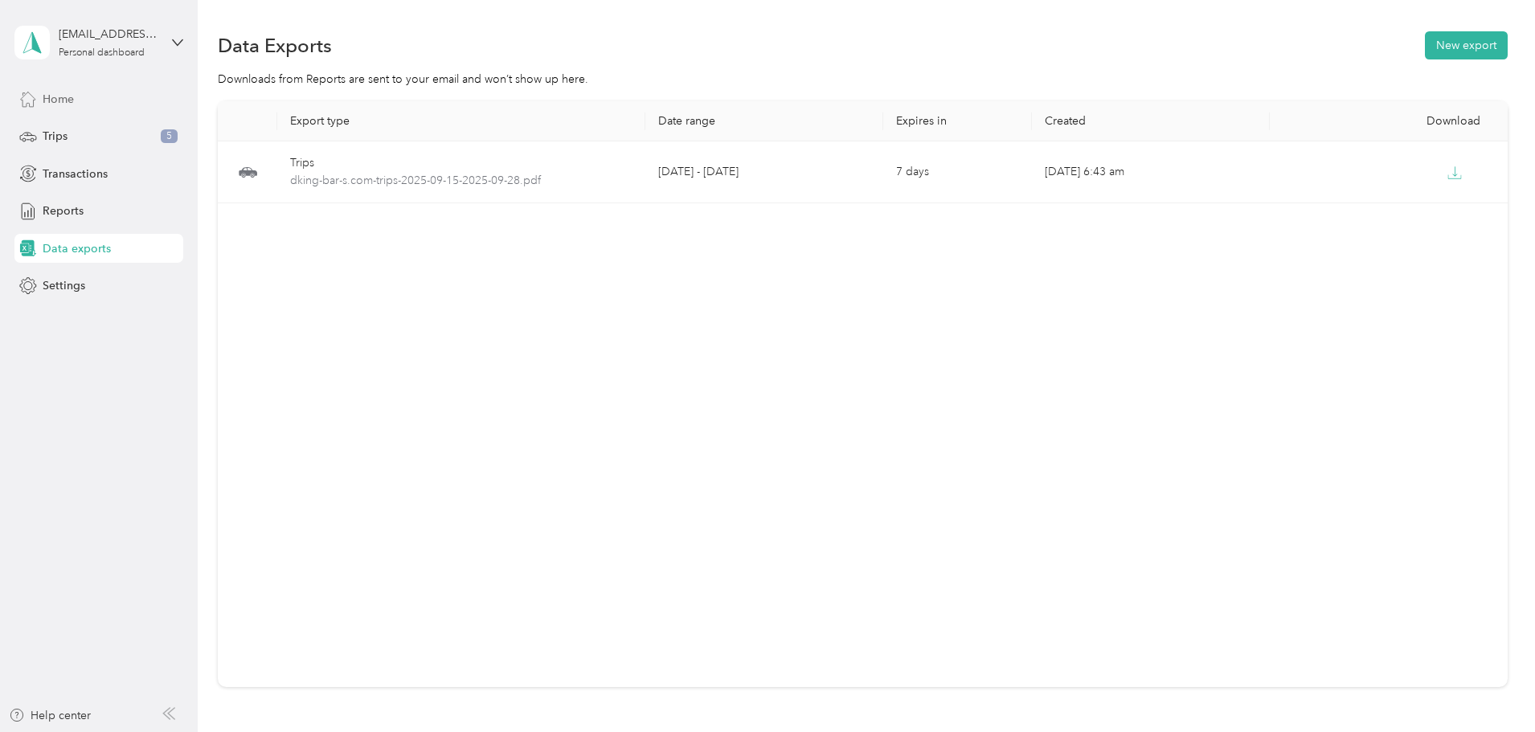
click at [72, 96] on span "Home" at bounding box center [58, 99] width 31 height 17
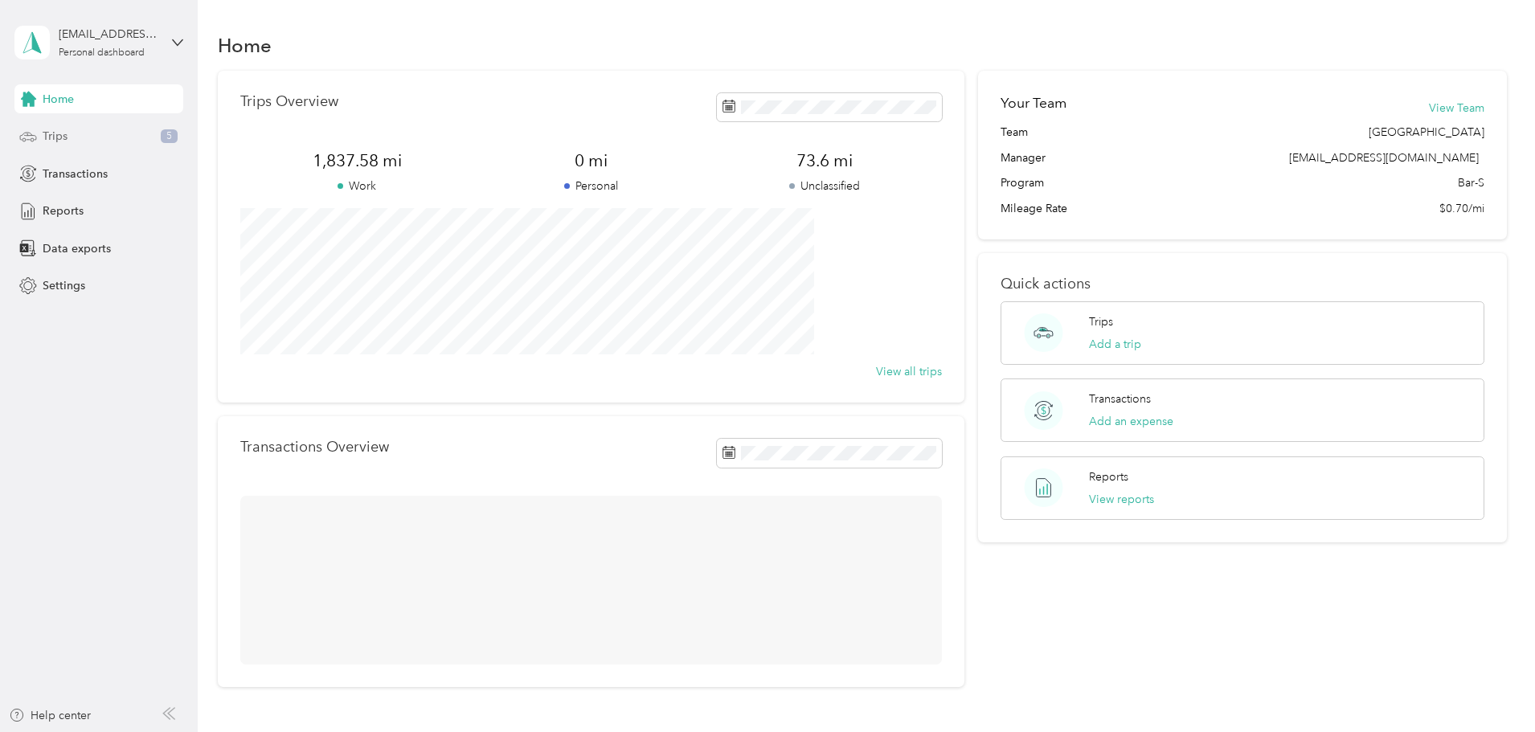
click at [60, 141] on span "Trips" at bounding box center [55, 136] width 25 height 17
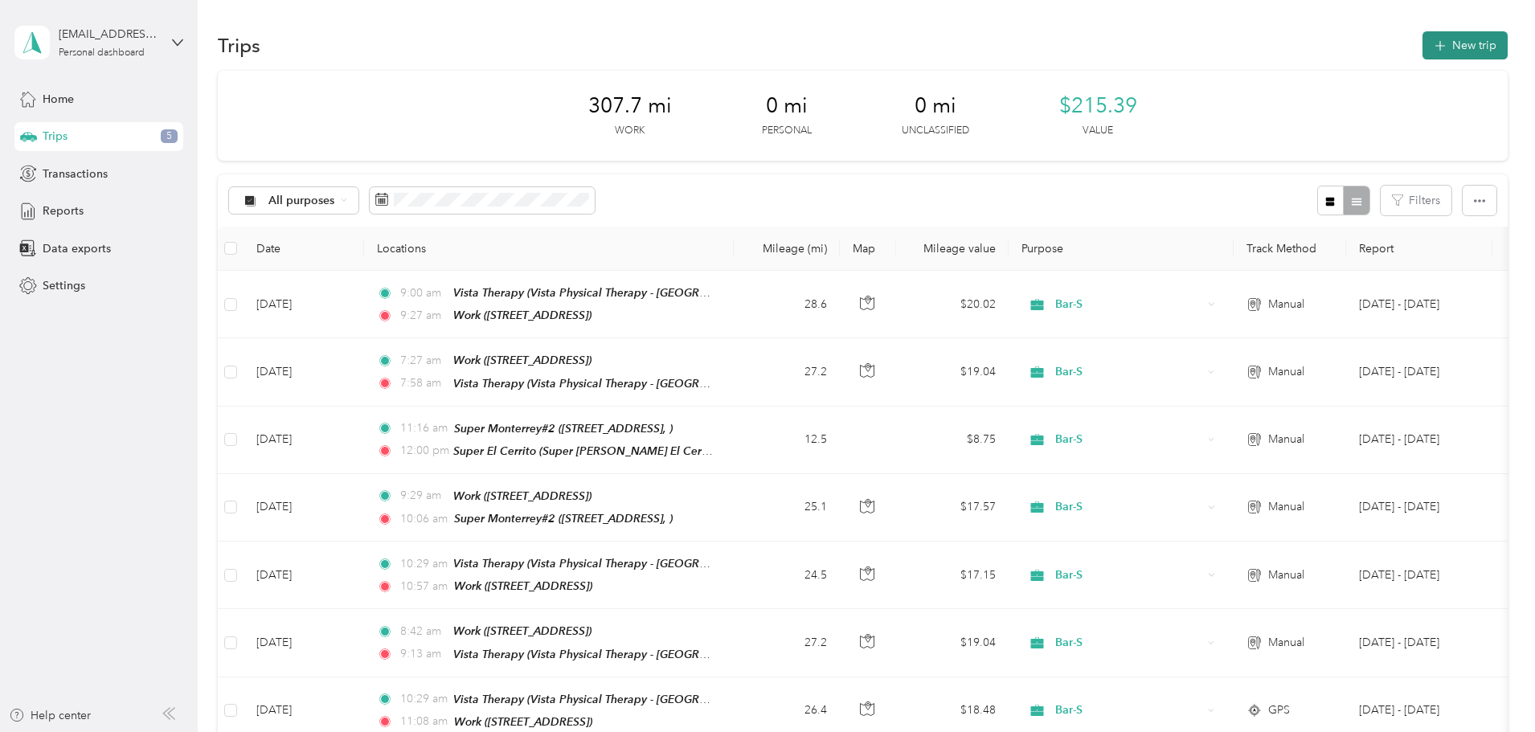
click at [1422, 48] on button "New trip" at bounding box center [1464, 45] width 85 height 28
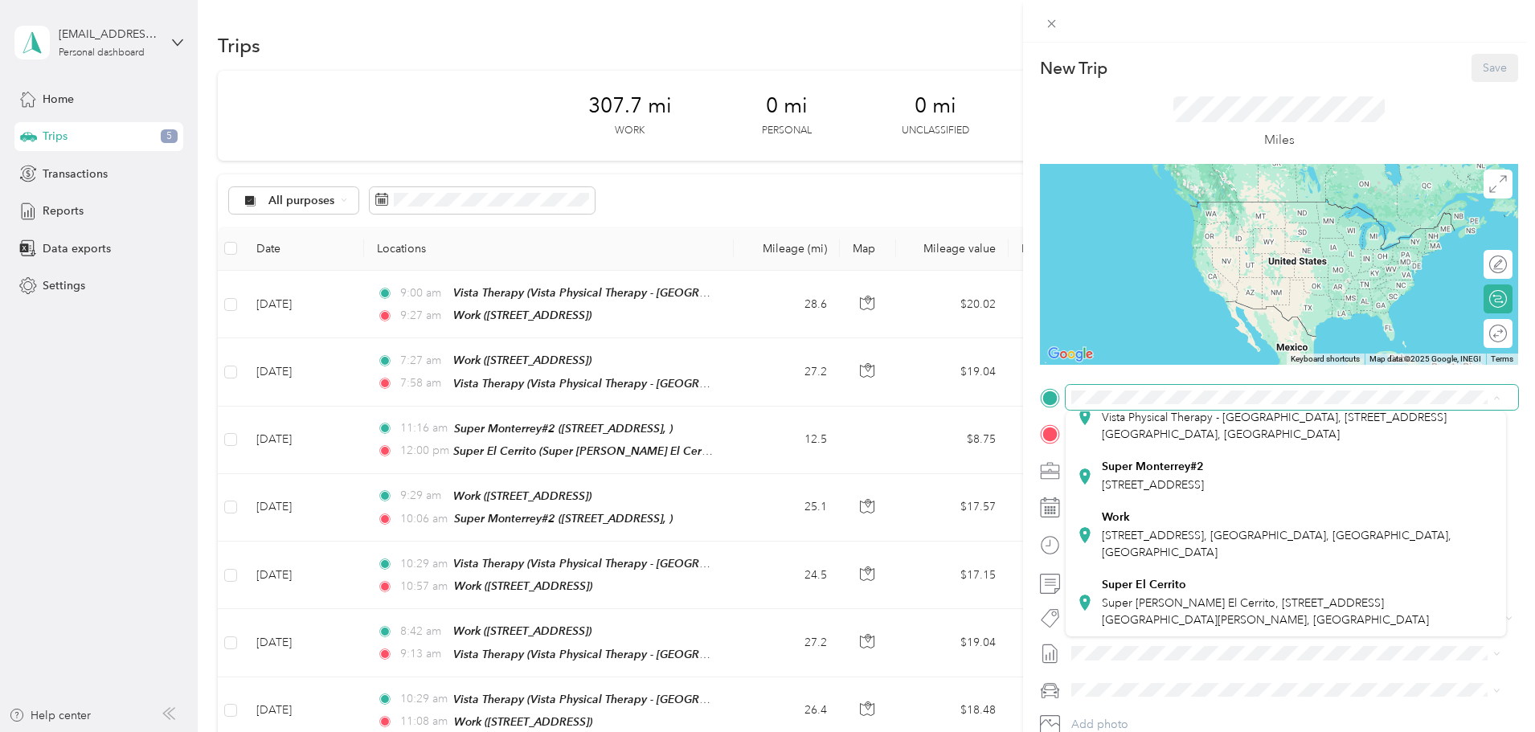
scroll to position [129, 0]
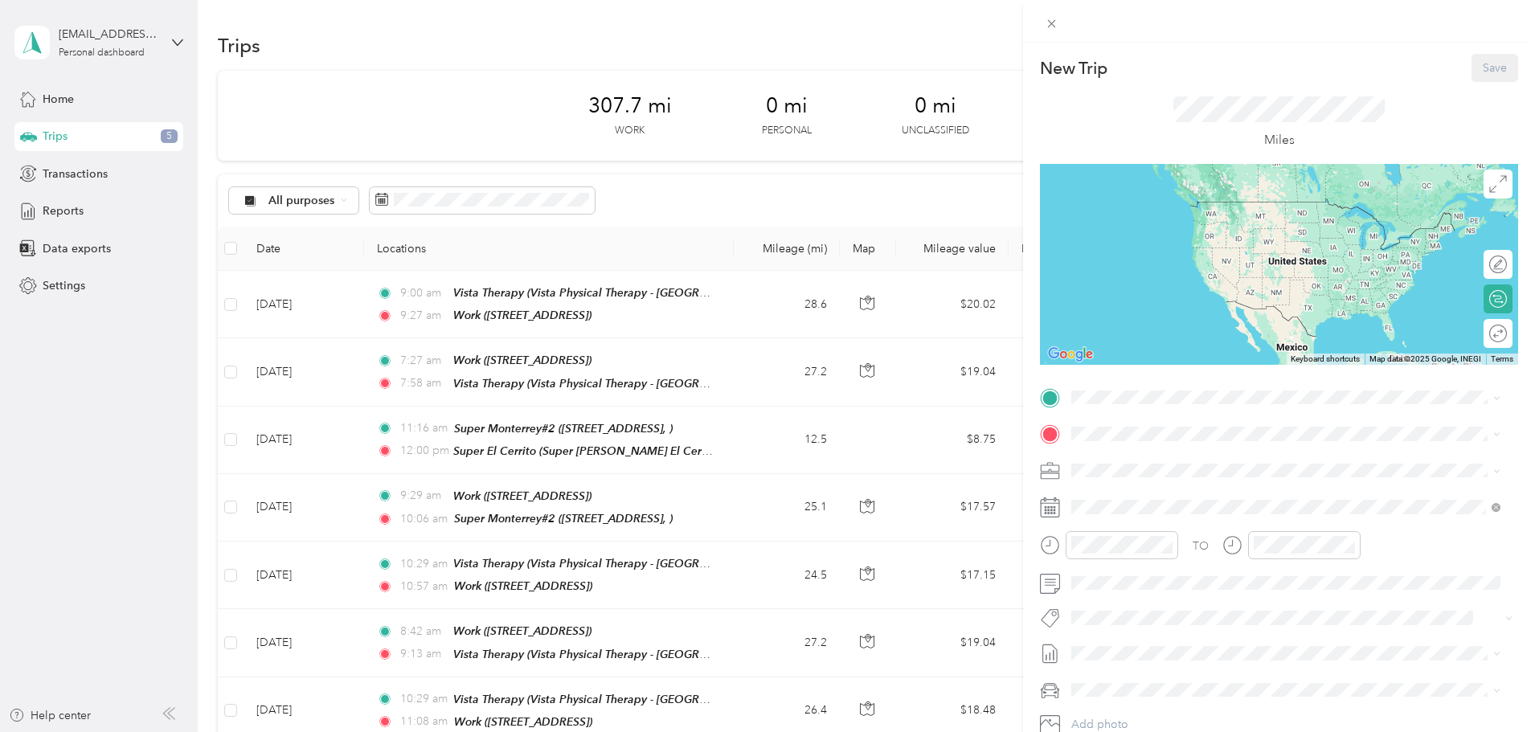
click at [1146, 608] on span "Super Mercado El Cerrito, 10880 Ferguson Rd, Unit 2616, Dallas, TX 75228, Unite…" at bounding box center [1265, 604] width 327 height 31
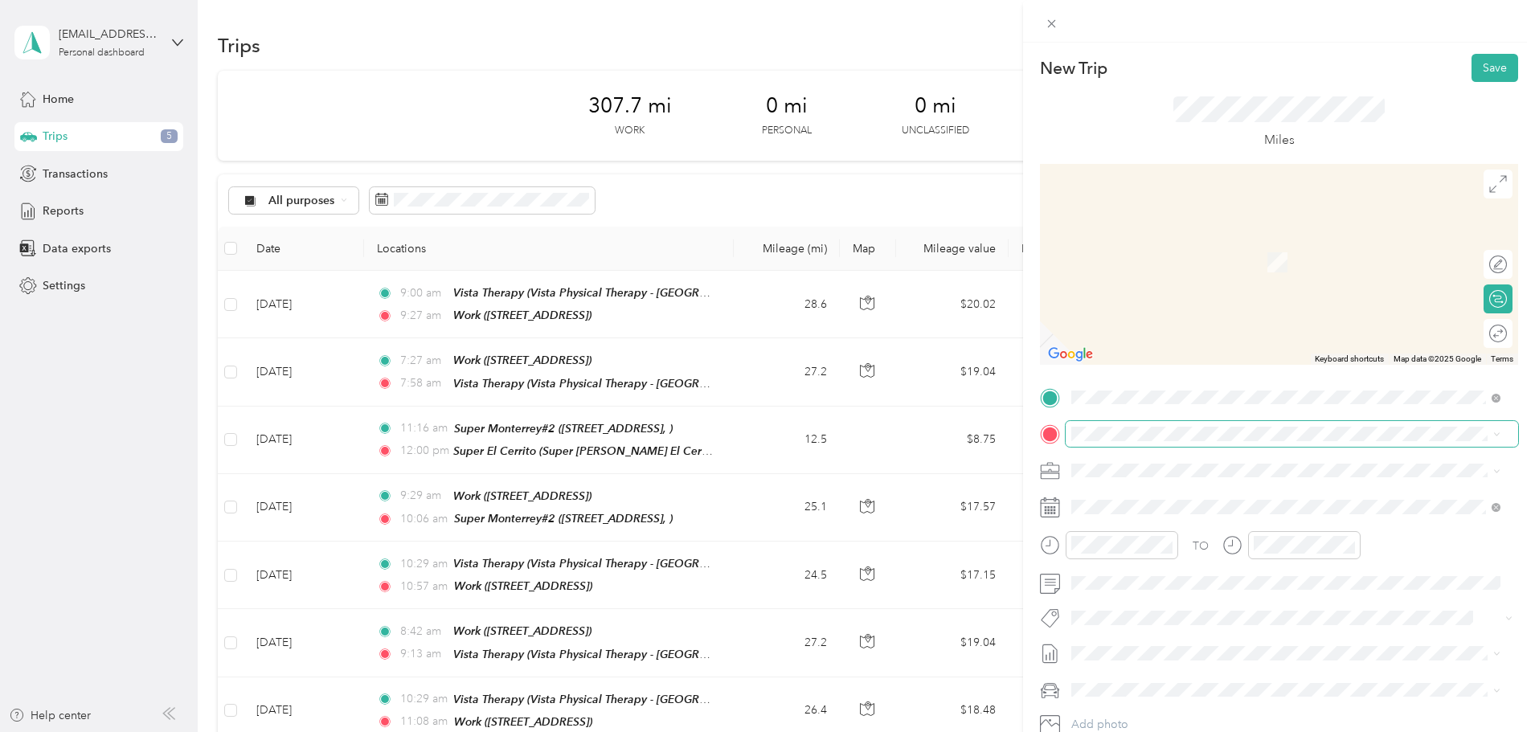
click at [1133, 447] on div "TO Add photo" at bounding box center [1279, 579] width 478 height 388
click at [1122, 554] on div "Work 9000 Freeport Pkwy, Irving, TX, United States , 75063, Irving, TX, United …" at bounding box center [1298, 571] width 393 height 51
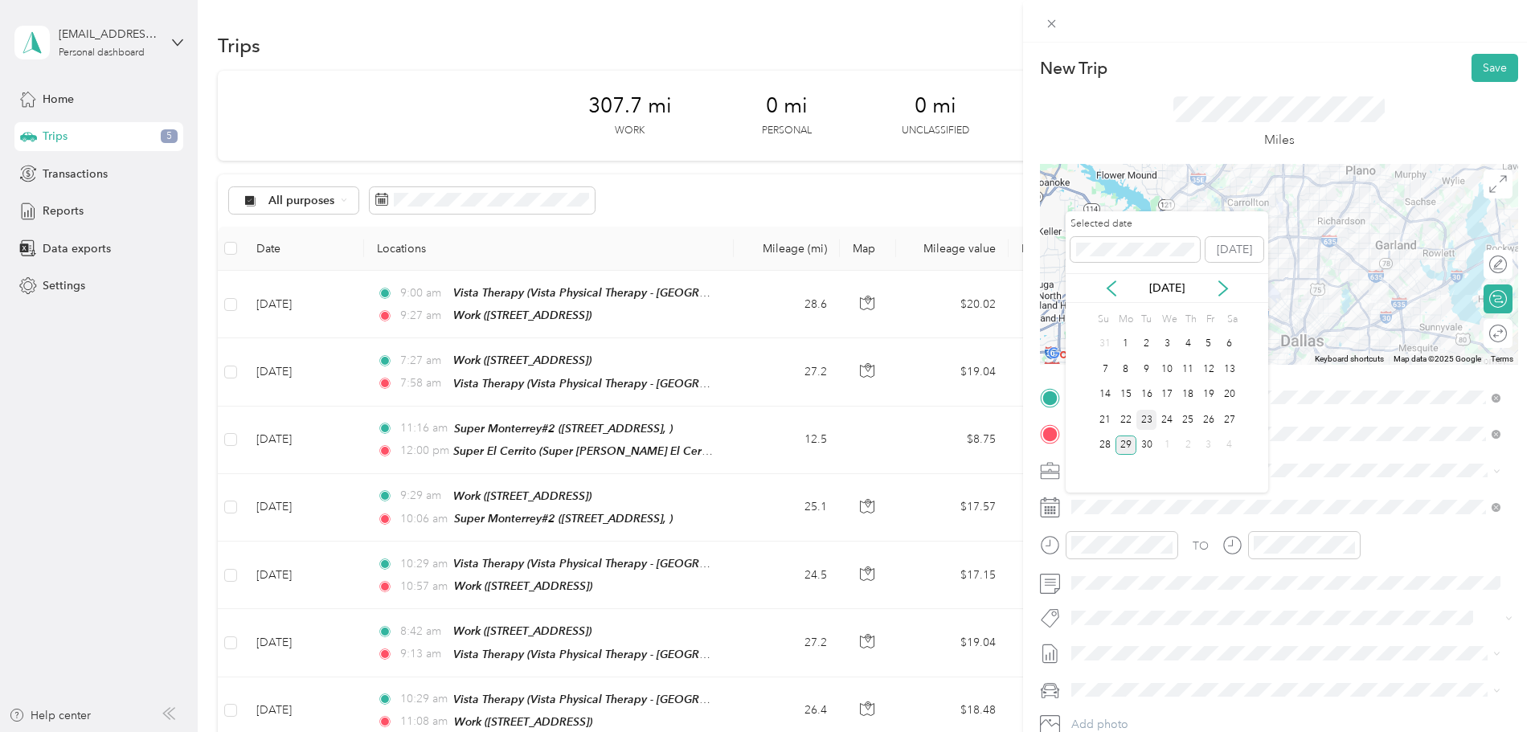
click at [1142, 419] on div "23" at bounding box center [1146, 420] width 21 height 20
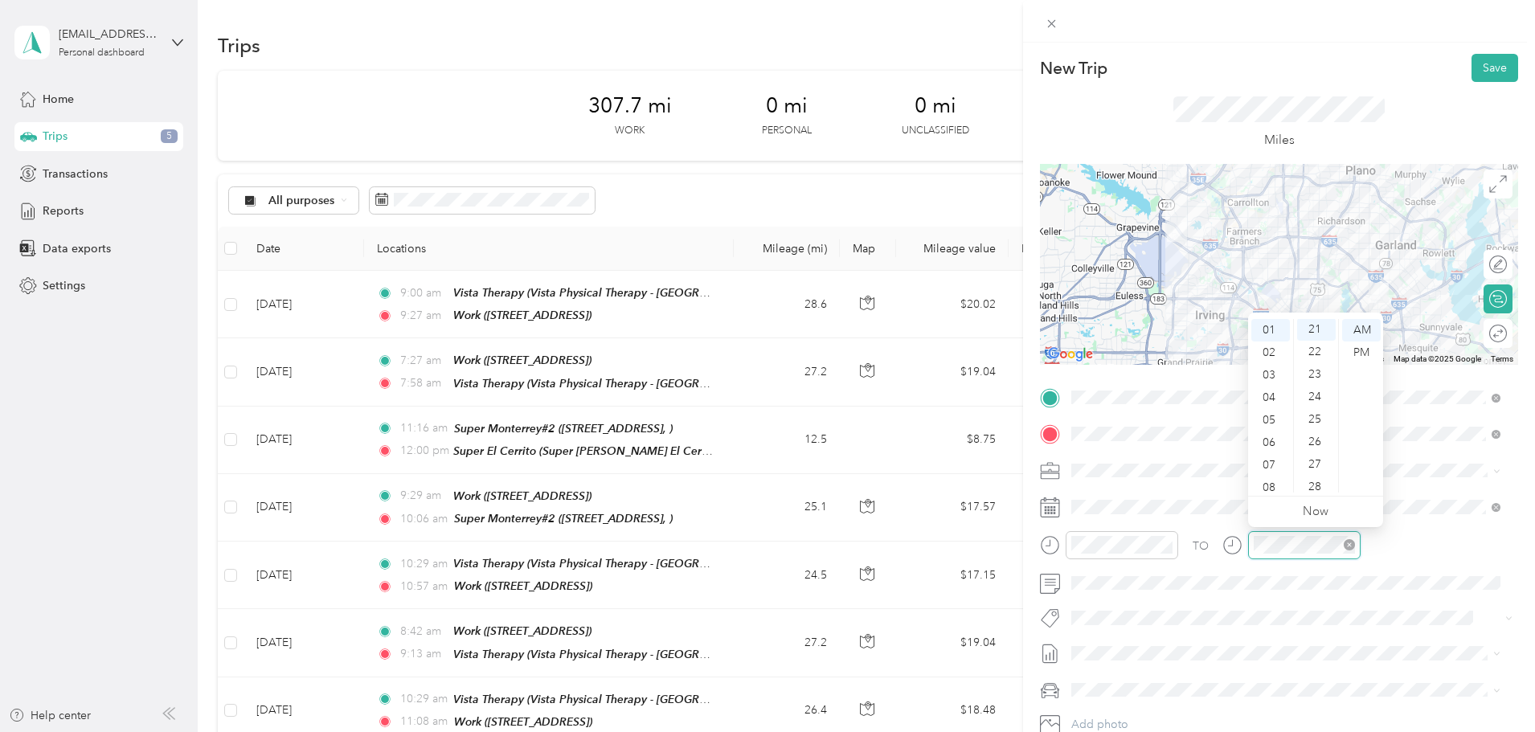
scroll to position [473, 0]
click at [1362, 353] on div "PM" at bounding box center [1361, 353] width 39 height 23
click at [1374, 628] on span at bounding box center [1292, 618] width 452 height 23
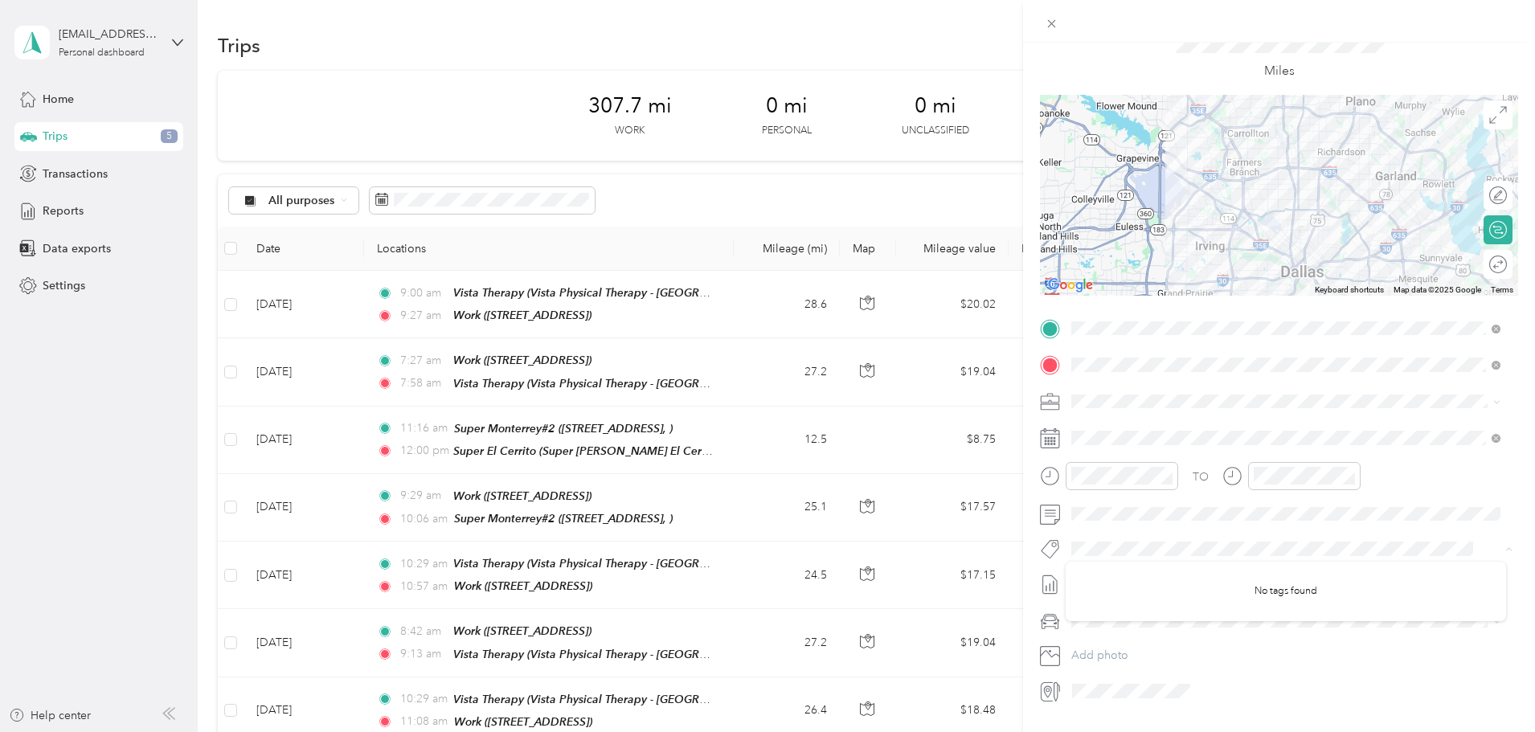
scroll to position [0, 0]
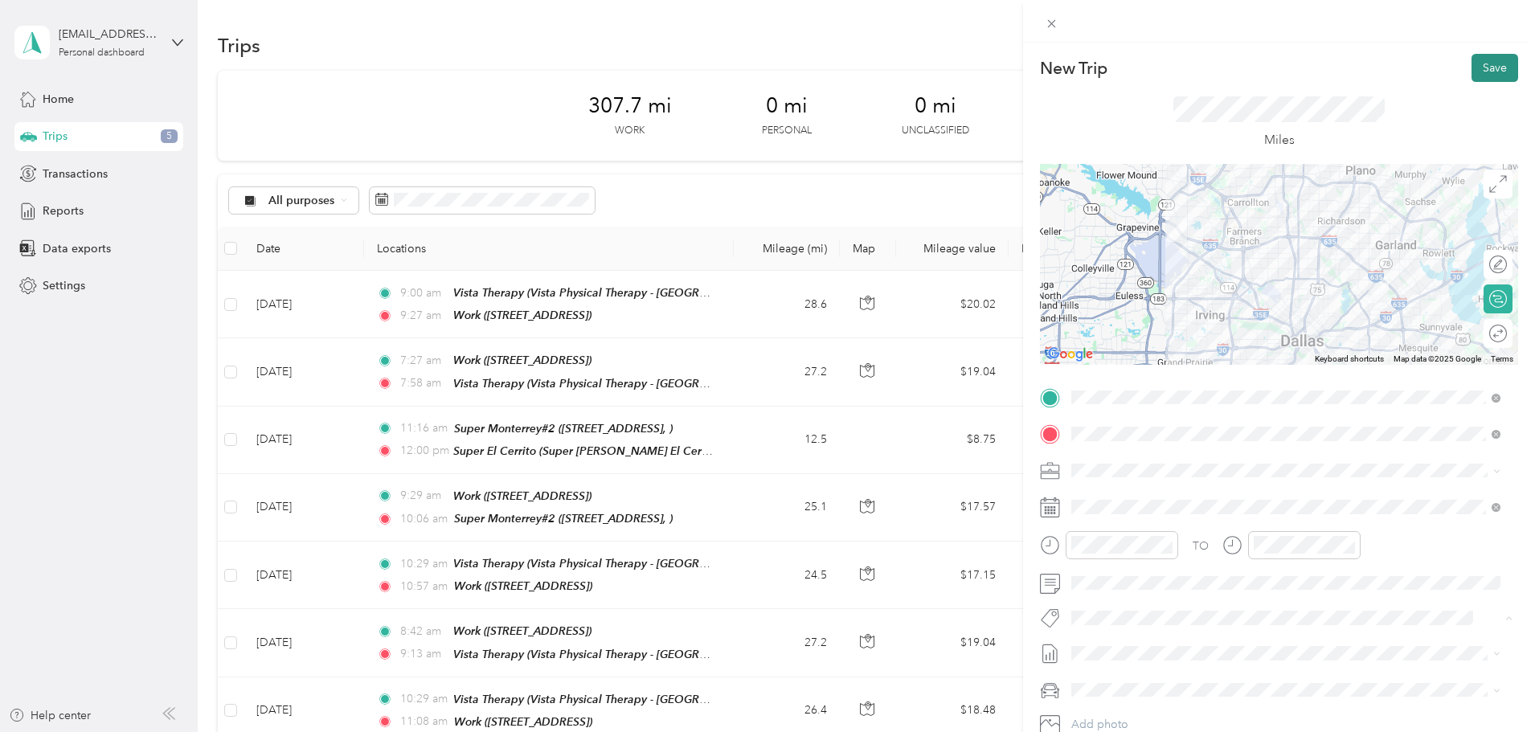
click at [1495, 63] on button "Save" at bounding box center [1494, 68] width 47 height 28
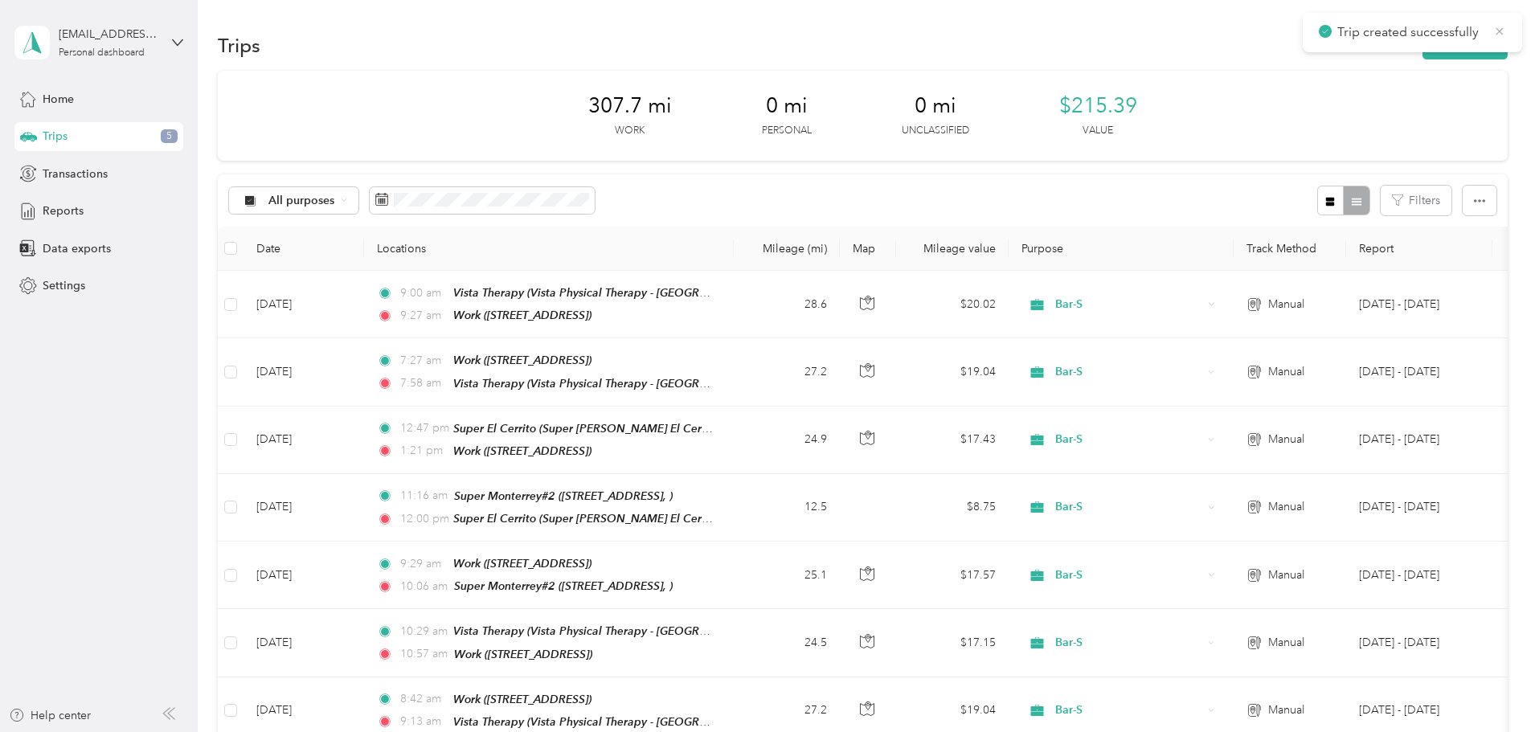
click at [1502, 31] on icon at bounding box center [1499, 31] width 13 height 14
click at [66, 98] on span "Home" at bounding box center [58, 99] width 31 height 17
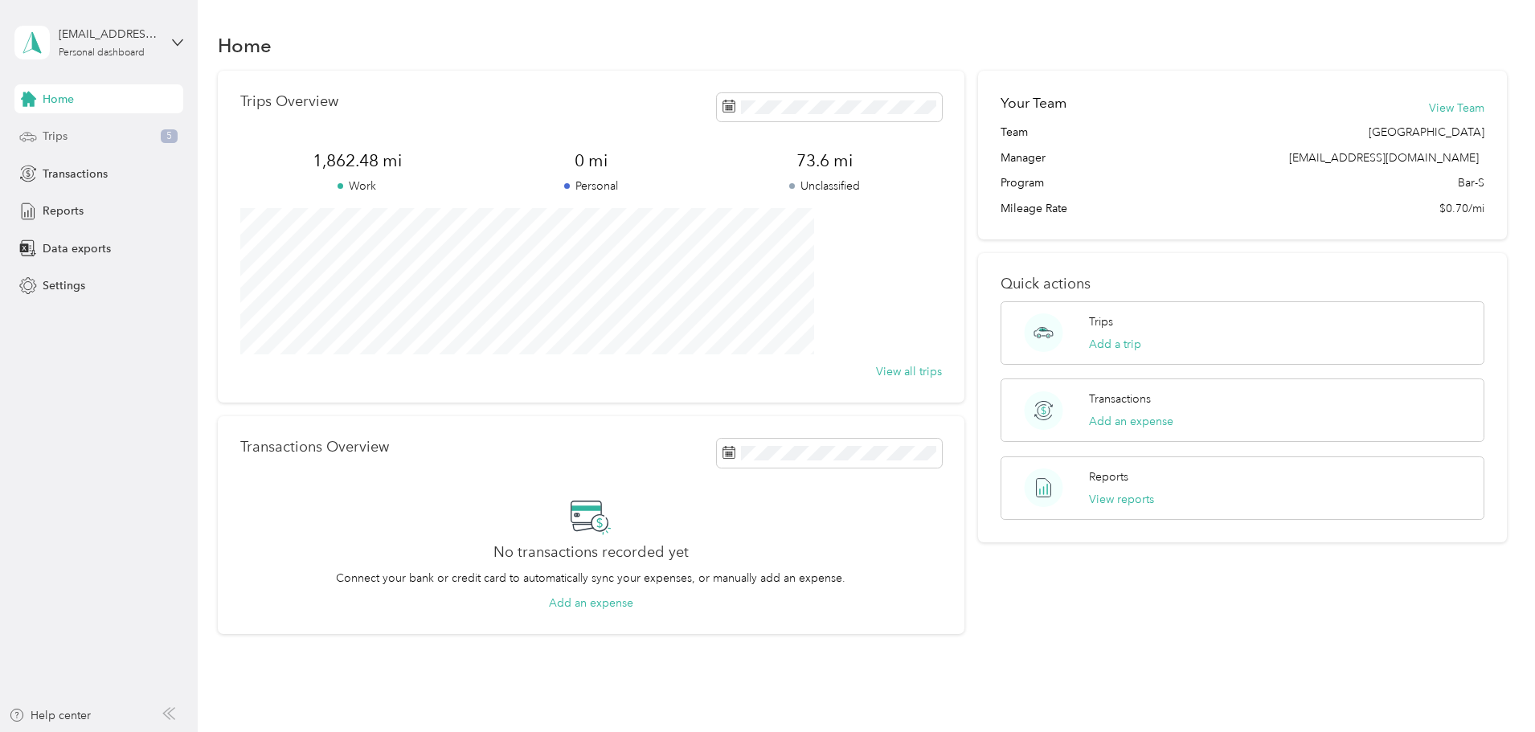
click at [68, 136] on div "Trips 5" at bounding box center [98, 136] width 169 height 29
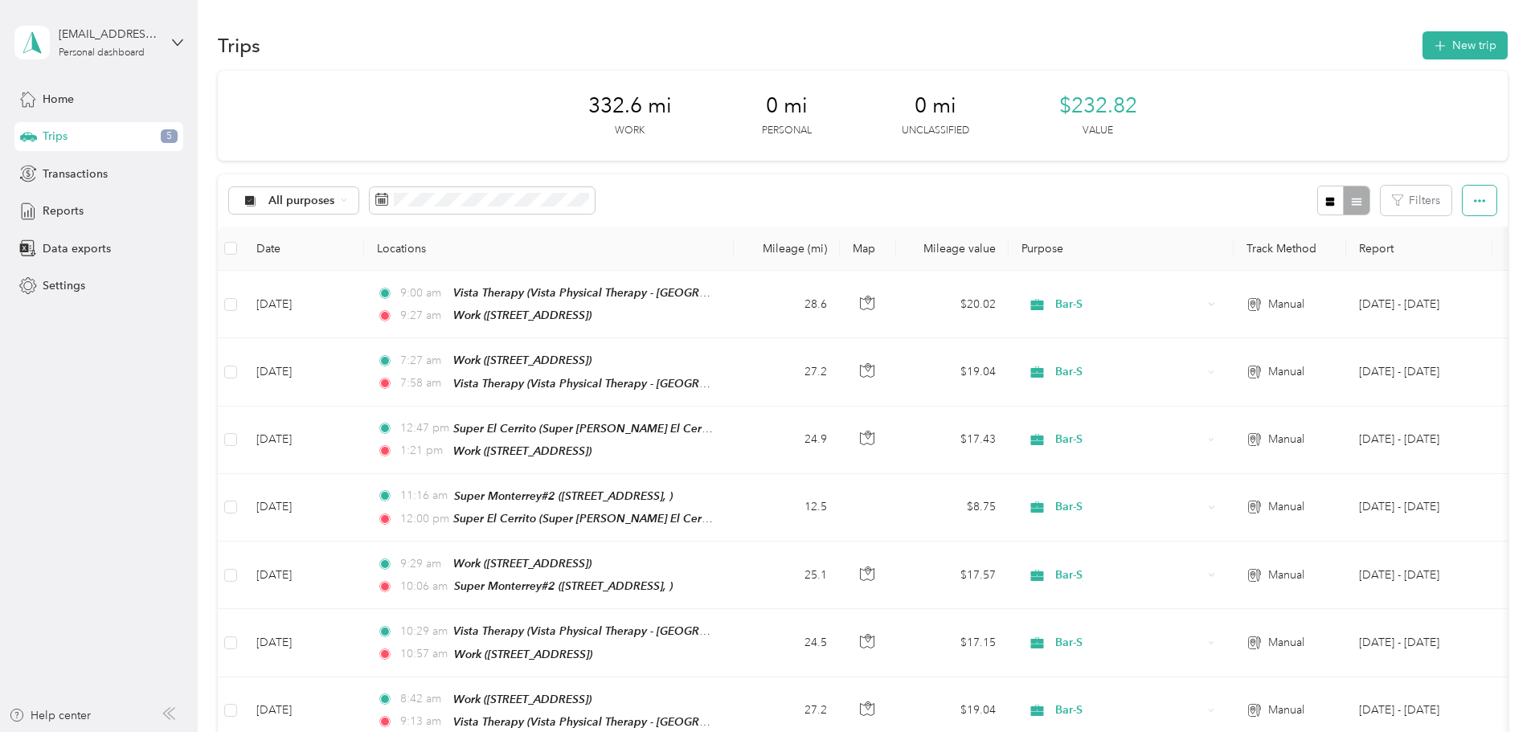
click at [1463, 193] on button "button" at bounding box center [1480, 201] width 34 height 30
click at [1359, 259] on span "Export" at bounding box center [1345, 259] width 34 height 14
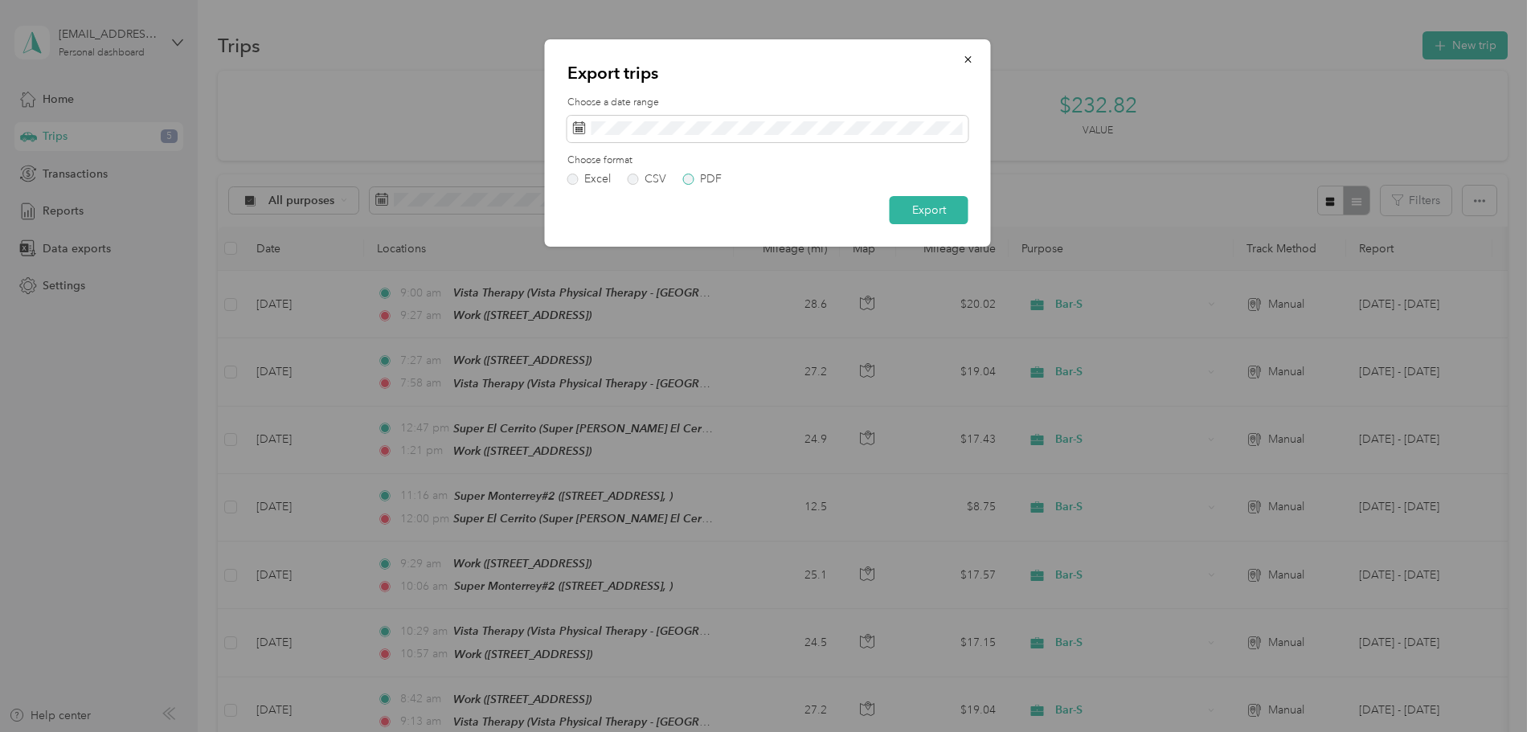
click at [687, 176] on label "PDF" at bounding box center [702, 179] width 39 height 11
click at [921, 210] on button "Export" at bounding box center [929, 210] width 79 height 28
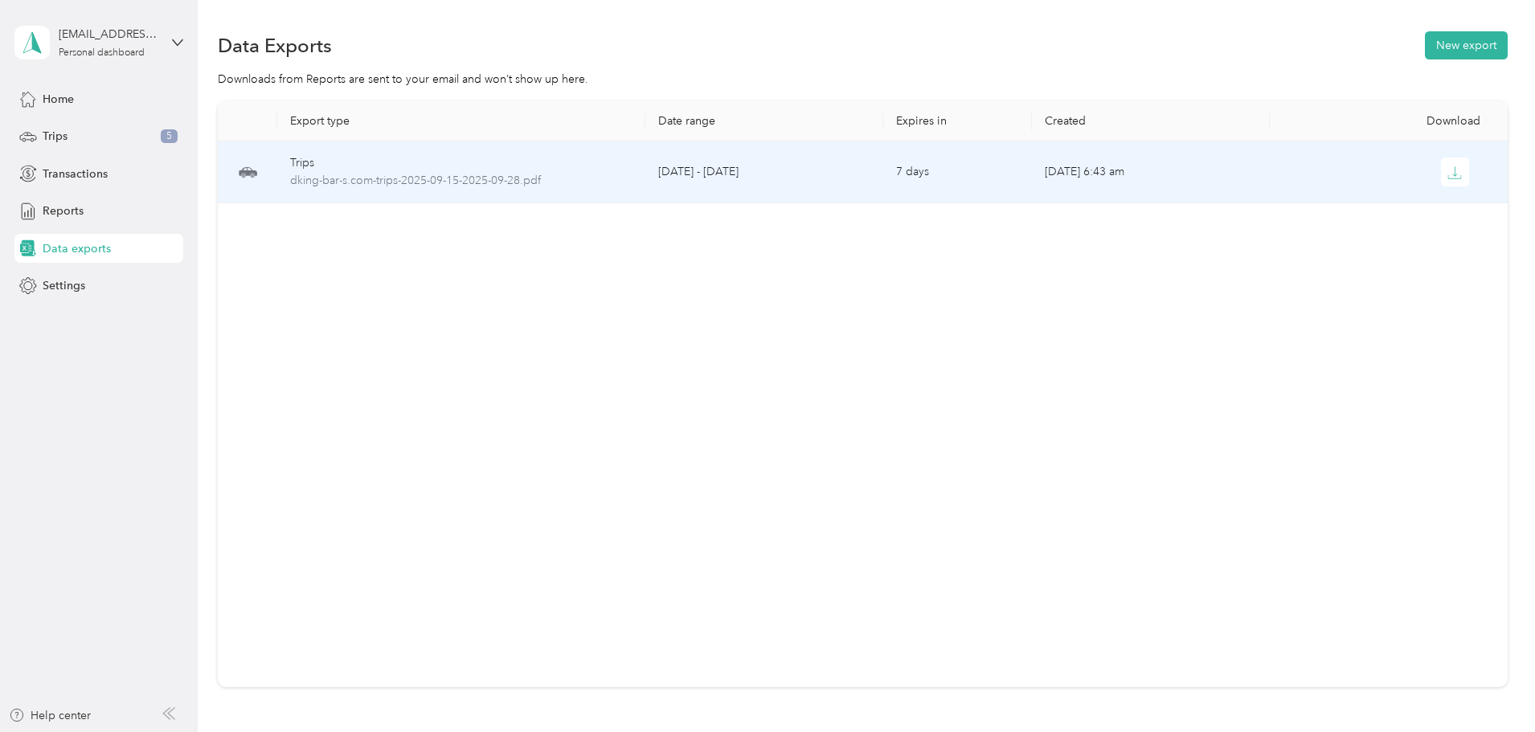
click at [927, 178] on td "7 days" at bounding box center [957, 172] width 149 height 62
click at [1447, 170] on icon "button" at bounding box center [1454, 173] width 14 height 14
